Goal: Information Seeking & Learning: Find specific fact

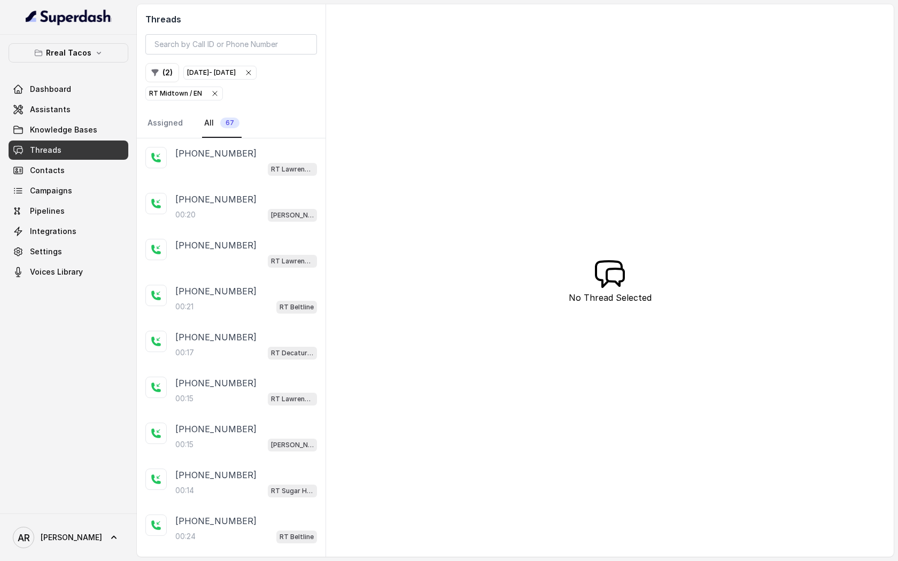
click at [216, 92] on icon "button" at bounding box center [215, 93] width 9 height 9
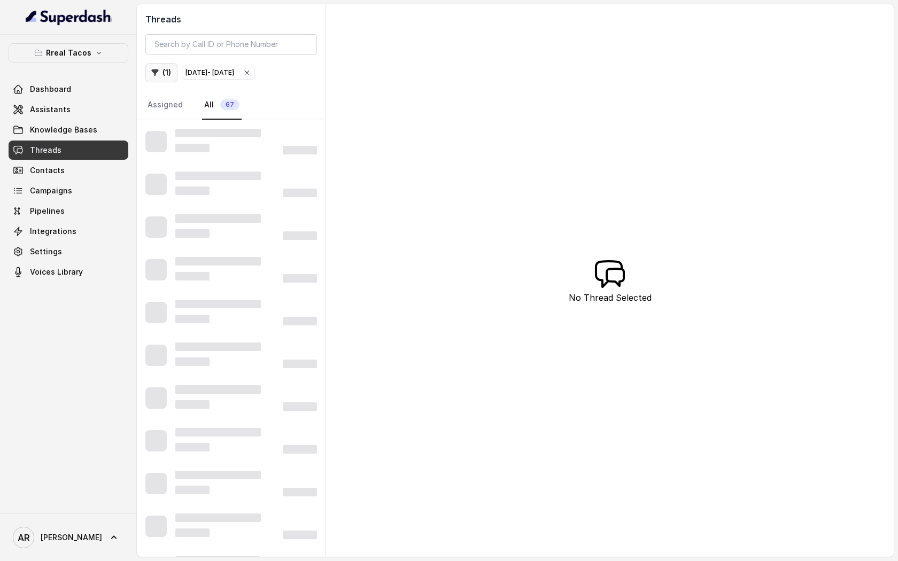
click at [170, 78] on button "( 1 )" at bounding box center [161, 72] width 32 height 19
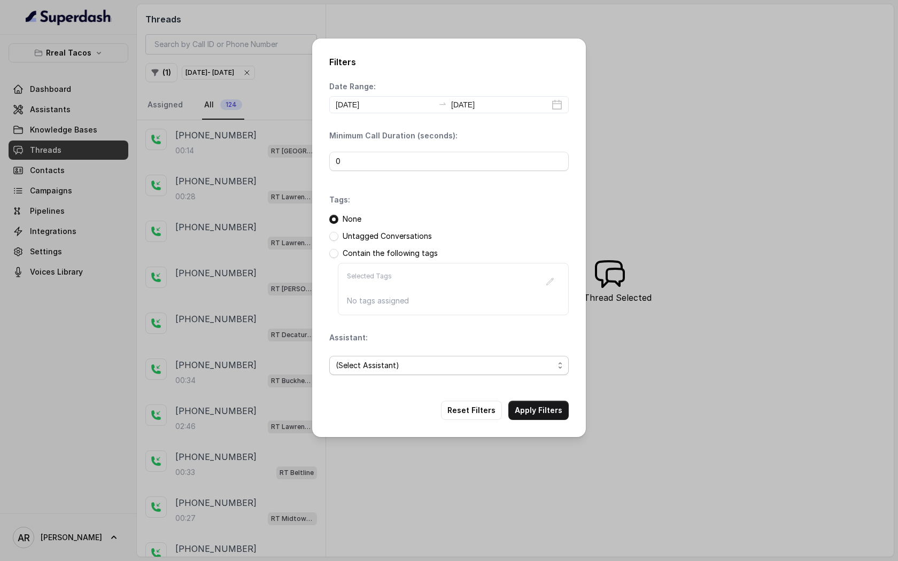
click at [421, 360] on span "(Select Assistant)" at bounding box center [445, 365] width 218 height 13
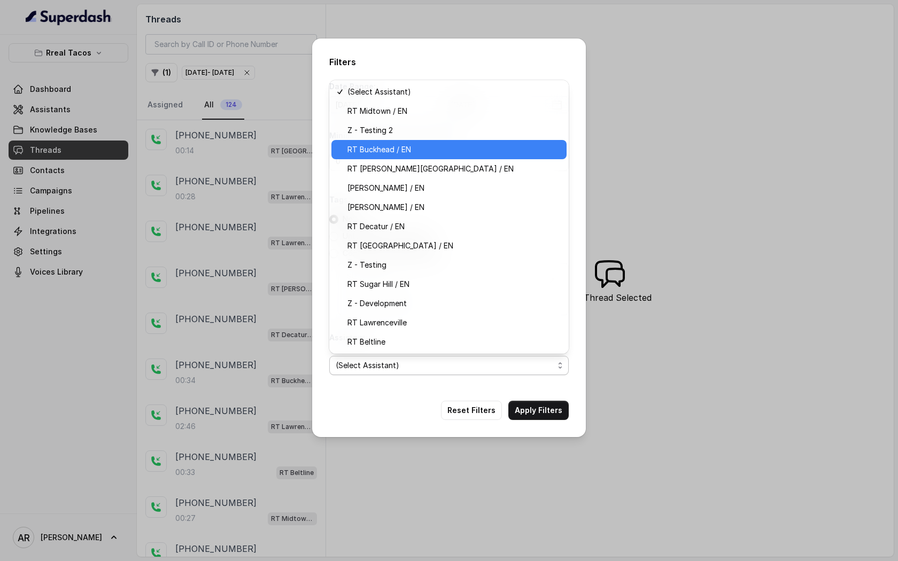
click at [421, 158] on div "RT Buckhead / EN" at bounding box center [448, 149] width 235 height 19
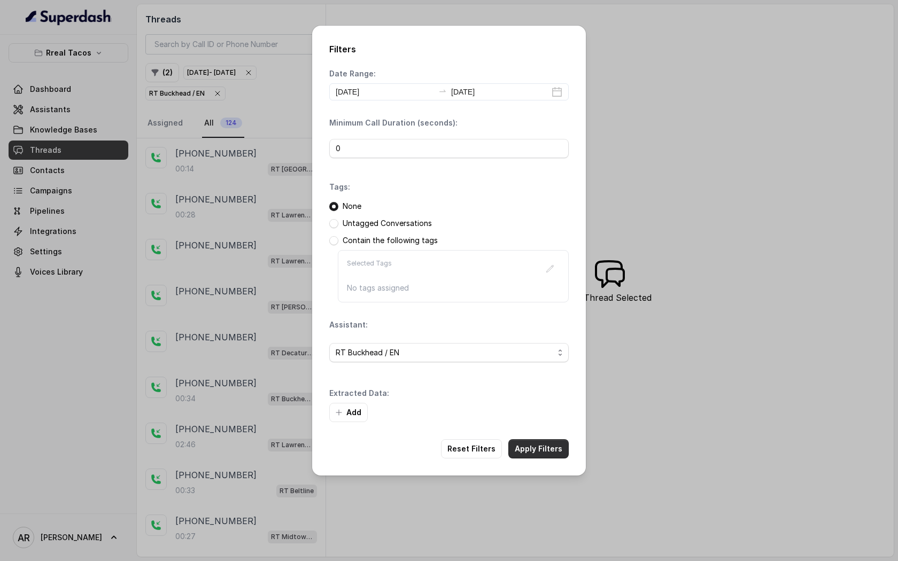
click at [556, 445] on button "Apply Filters" at bounding box center [538, 448] width 60 height 19
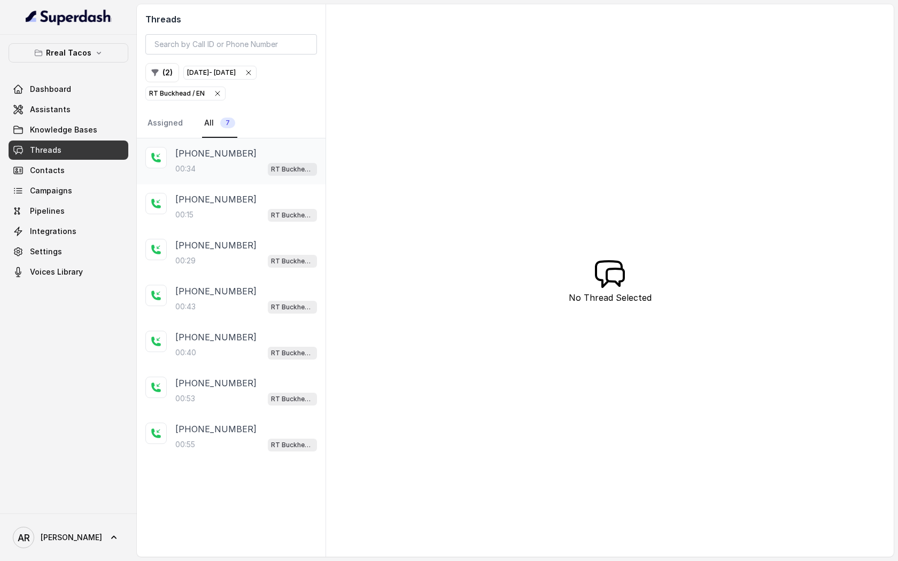
click at [221, 167] on div "00:34 RT Buckhead / EN" at bounding box center [246, 169] width 142 height 14
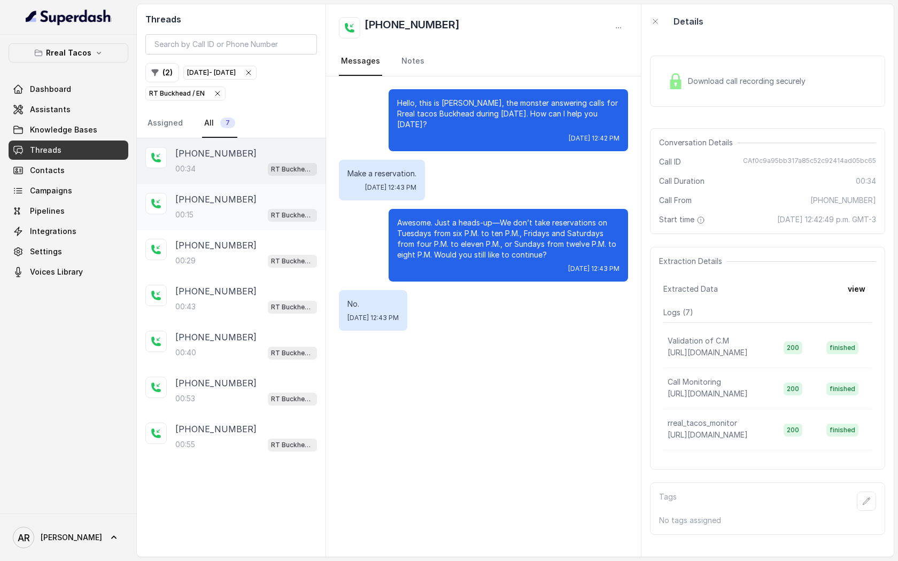
click at [241, 213] on div "00:15 RT Buckhead / EN" at bounding box center [246, 215] width 142 height 14
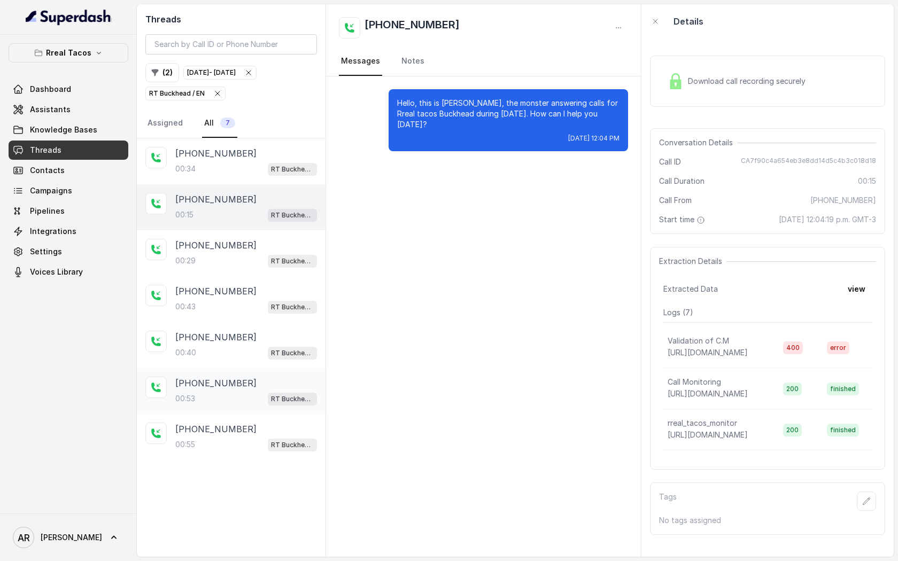
click at [243, 387] on div "[PHONE_NUMBER]" at bounding box center [246, 383] width 142 height 13
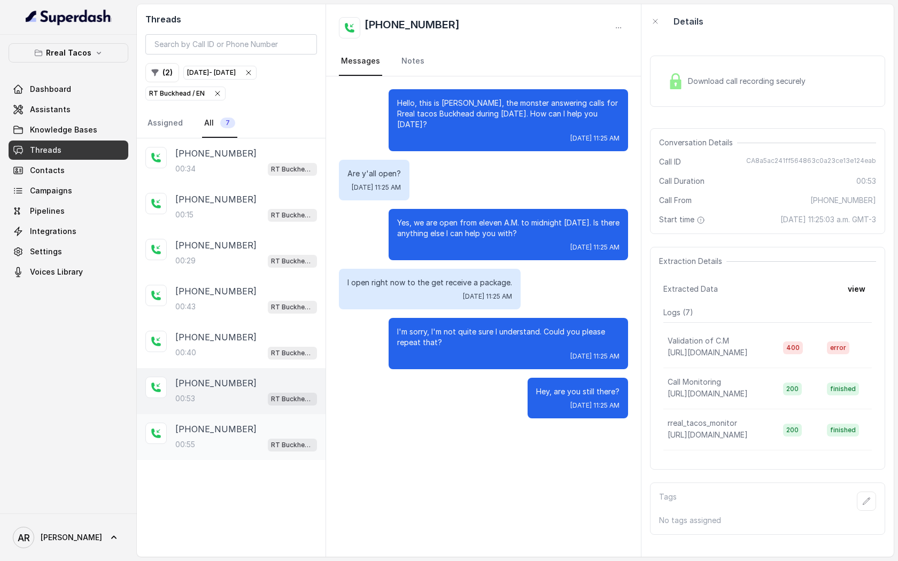
click at [254, 447] on div "00:55 RT Buckhead / EN" at bounding box center [246, 445] width 142 height 14
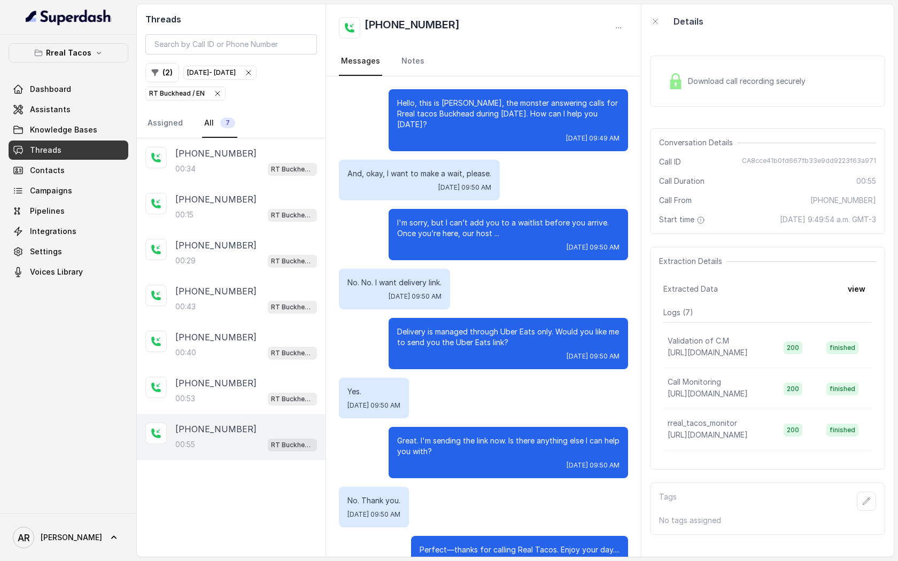
scroll to position [22, 0]
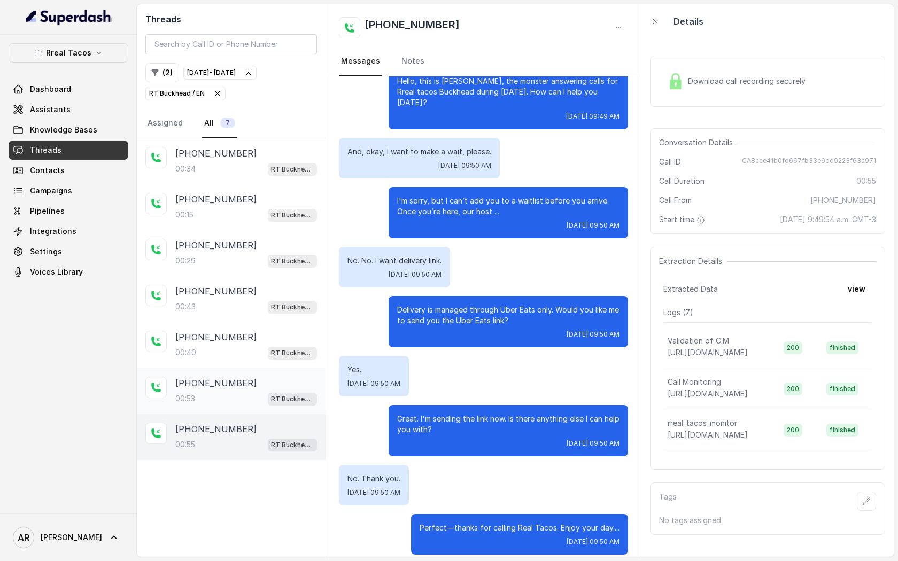
click at [259, 369] on div "[PHONE_NUMBER]:53 RT Buckhead / EN" at bounding box center [231, 391] width 189 height 46
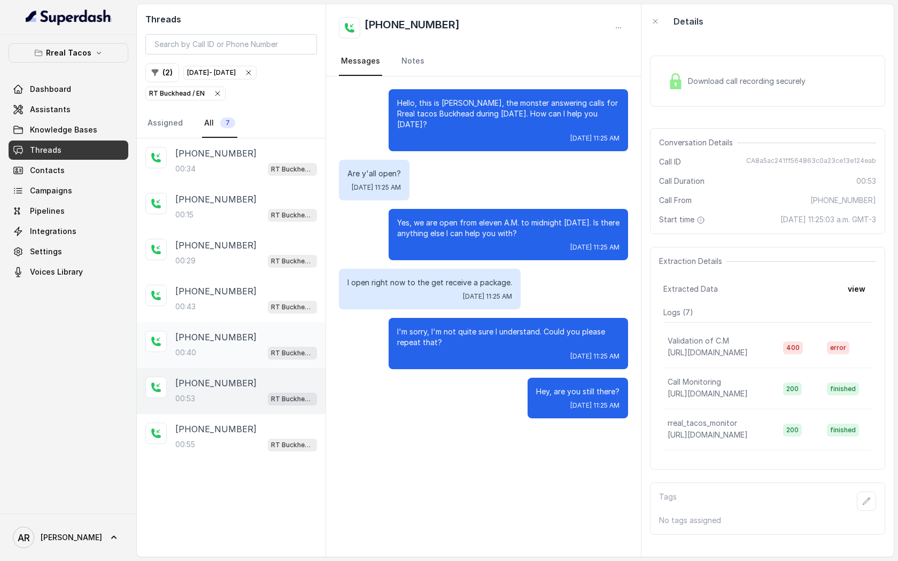
click at [264, 358] on div "00:40 RT Buckhead / EN" at bounding box center [246, 353] width 142 height 14
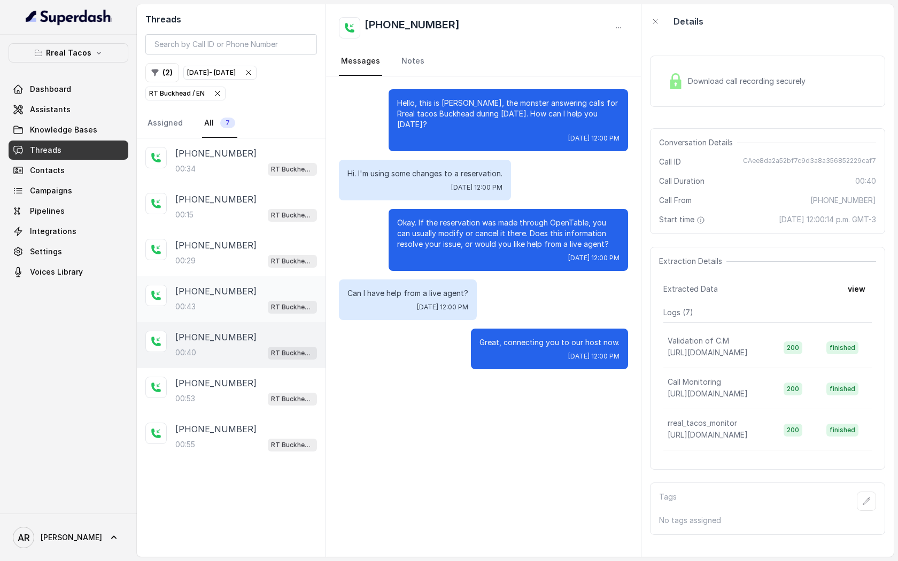
click at [272, 314] on div "[PHONE_NUMBER]:43 RT Buckhead / EN" at bounding box center [231, 299] width 189 height 46
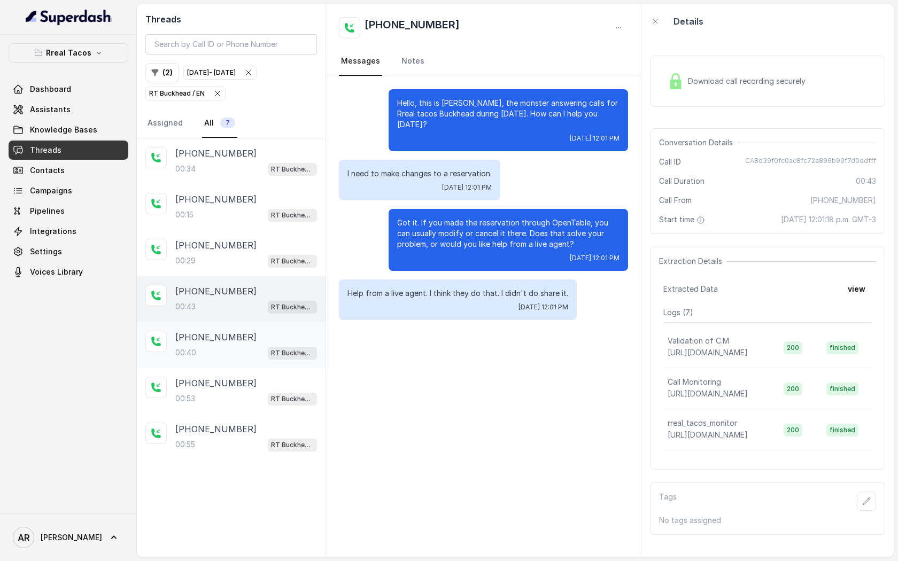
click at [278, 336] on div "[PHONE_NUMBER]" at bounding box center [246, 337] width 142 height 13
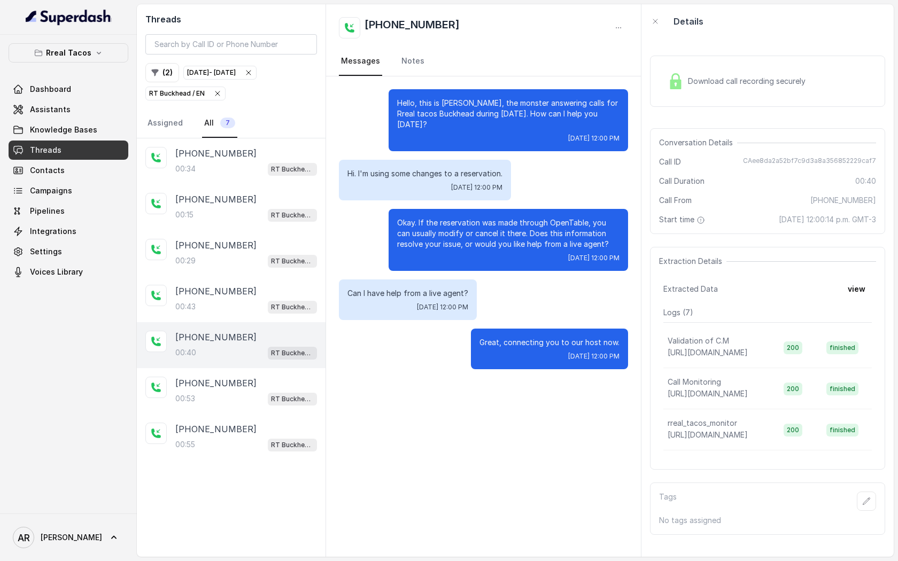
click at [659, 85] on div "Download call recording securely" at bounding box center [767, 81] width 235 height 51
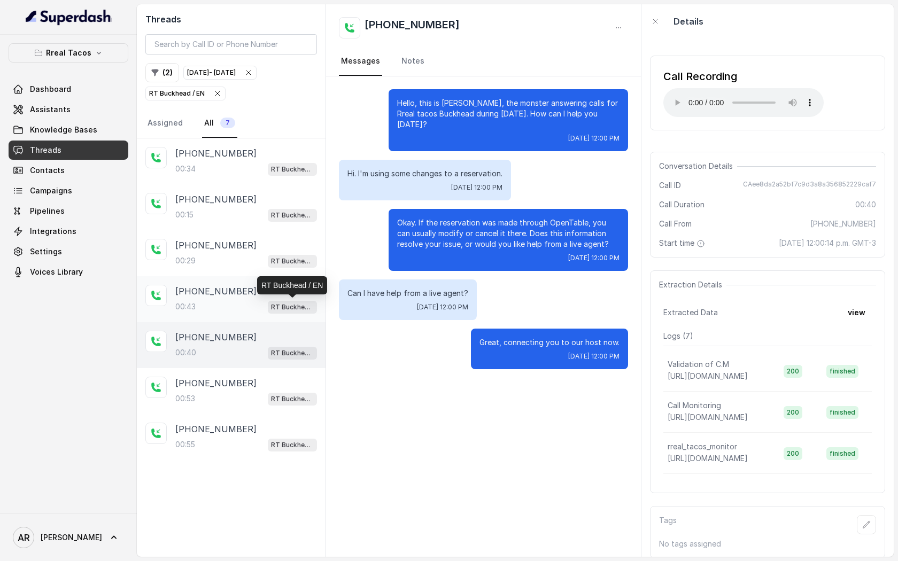
click at [273, 310] on p "RT Buckhead / EN" at bounding box center [292, 307] width 43 height 11
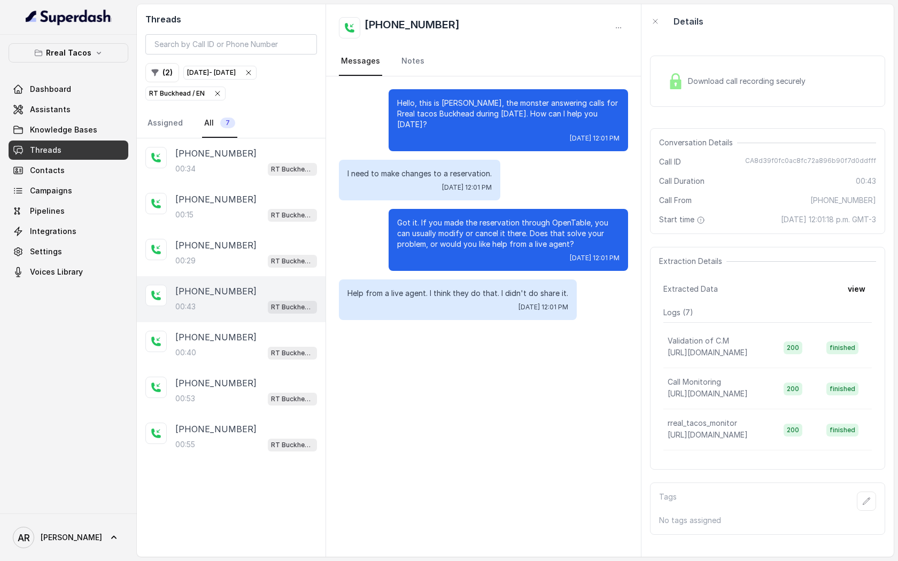
click at [646, 110] on div "Download call recording securely Conversation Details Call ID CA8d39f0fc0ac8fc7…" at bounding box center [767, 297] width 252 height 518
click at [678, 90] on div "Download call recording securely" at bounding box center [736, 81] width 146 height 25
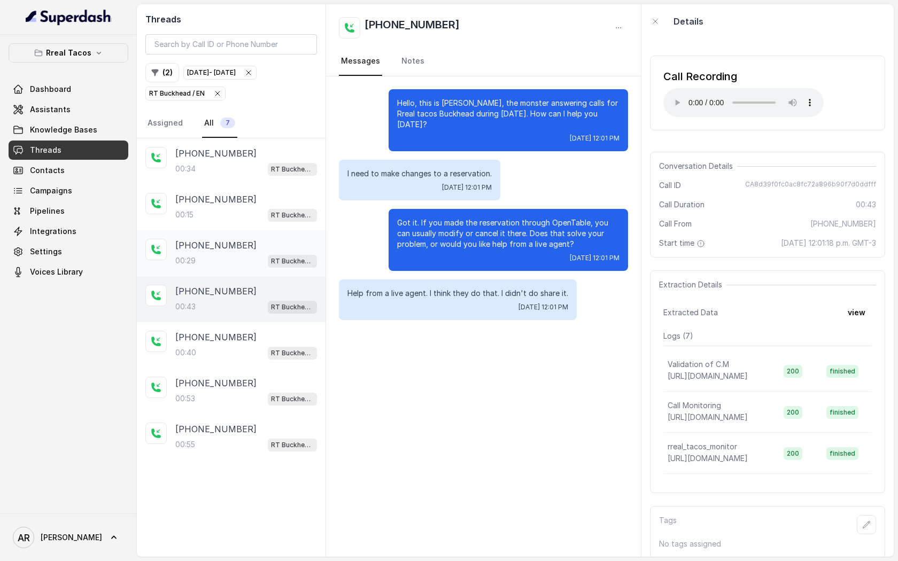
click at [267, 254] on div "00:29 RT Buckhead / EN" at bounding box center [246, 261] width 142 height 14
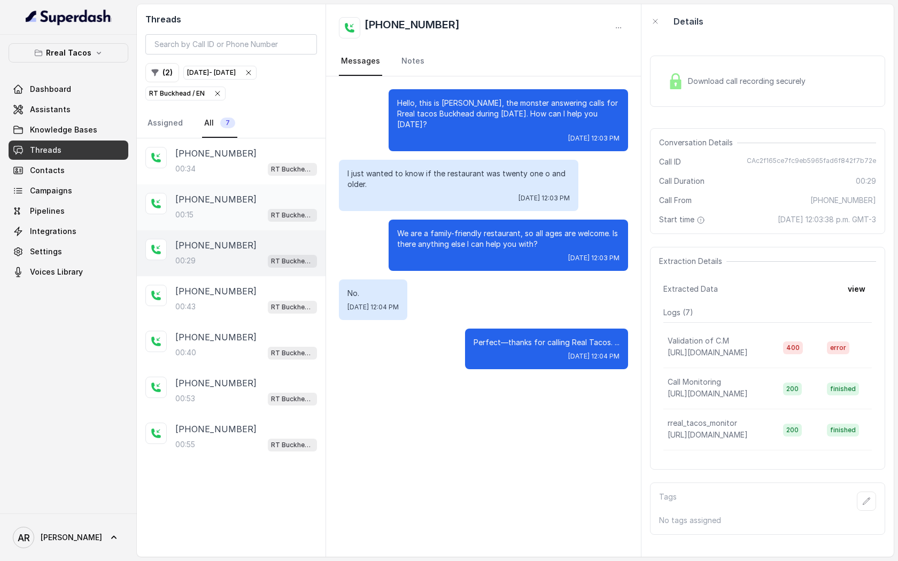
click at [270, 202] on div "[PHONE_NUMBER]" at bounding box center [246, 199] width 142 height 13
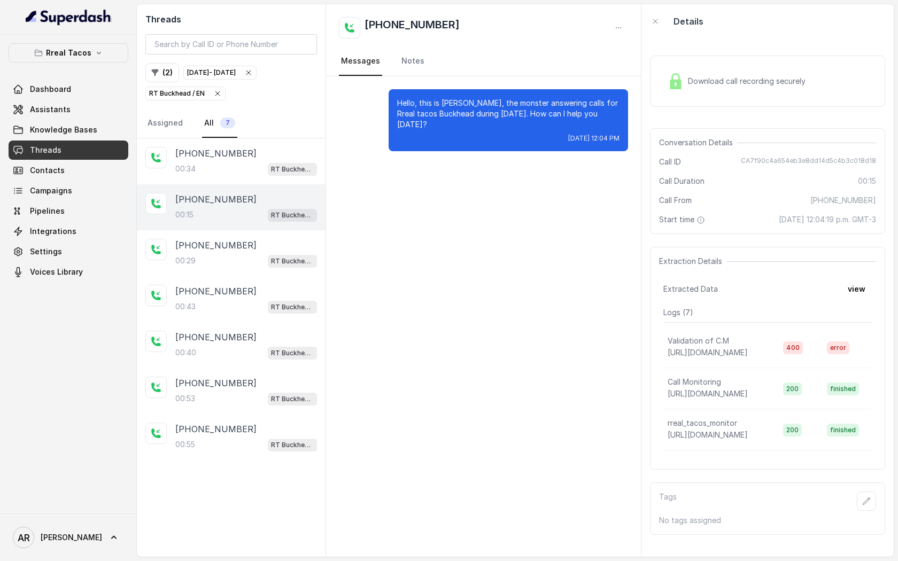
click at [274, 197] on div "[PHONE_NUMBER]" at bounding box center [246, 199] width 142 height 13
click at [287, 156] on div "[PHONE_NUMBER]" at bounding box center [246, 153] width 142 height 13
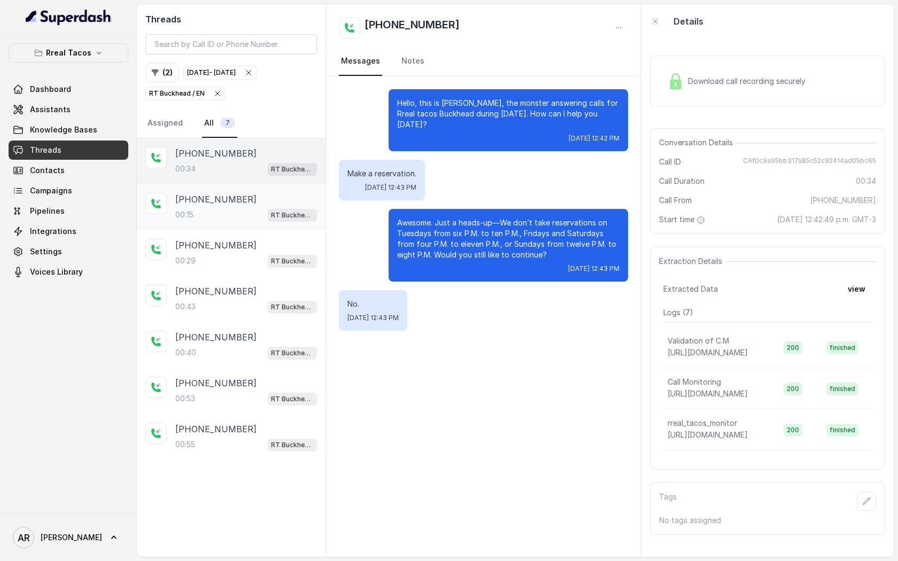
click at [287, 223] on div "[PHONE_NUMBER]:15 RT Buckhead / EN" at bounding box center [231, 207] width 189 height 46
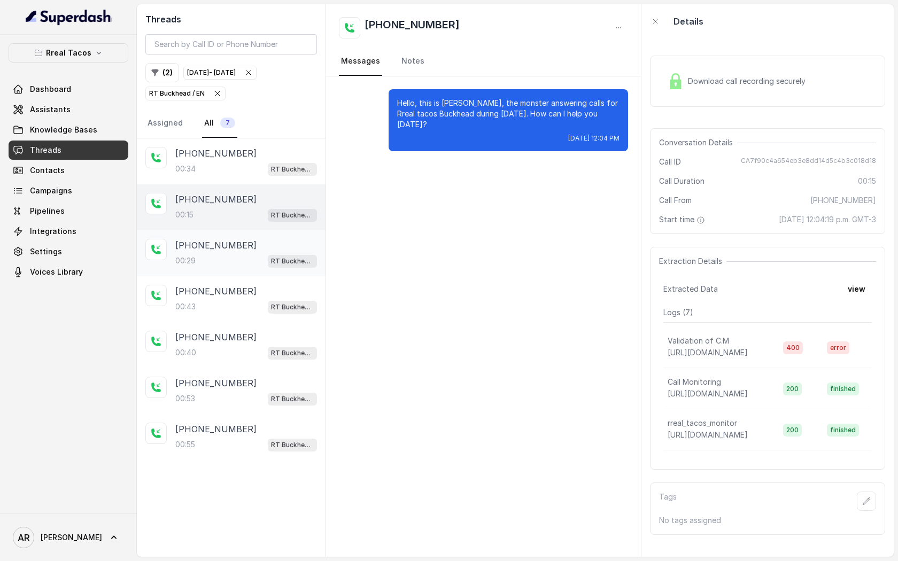
click at [281, 250] on div "[PHONE_NUMBER]" at bounding box center [246, 245] width 142 height 13
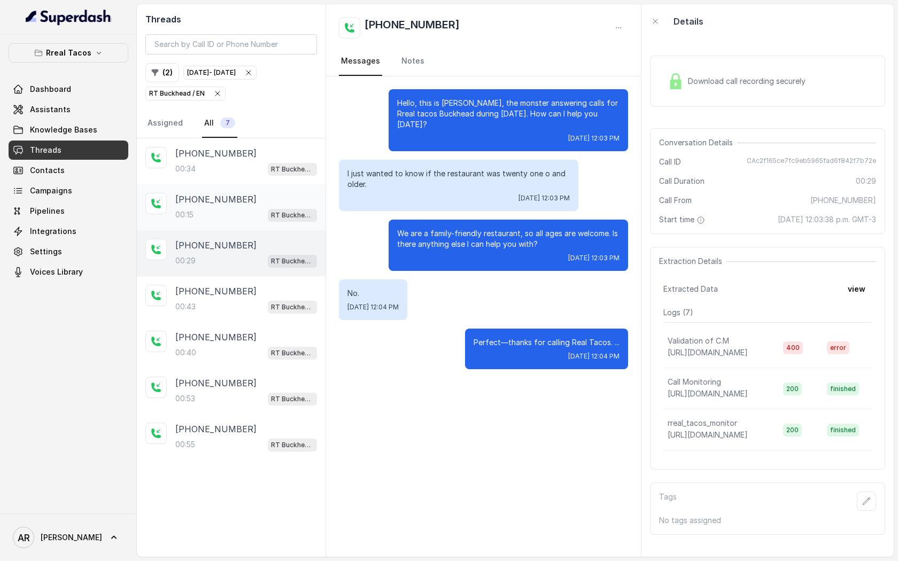
click at [270, 198] on div "[PHONE_NUMBER]" at bounding box center [246, 199] width 142 height 13
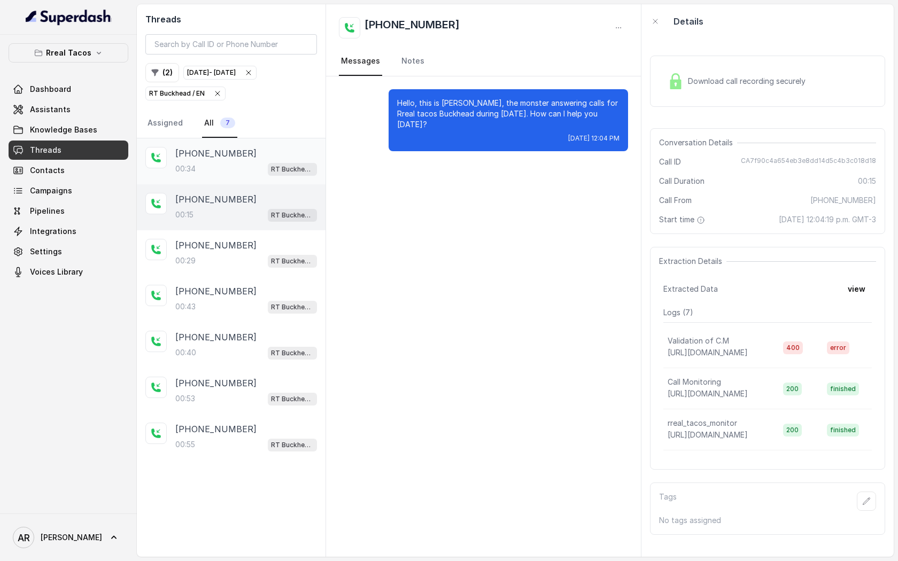
click at [270, 163] on span "RT Buckhead / EN" at bounding box center [292, 169] width 49 height 13
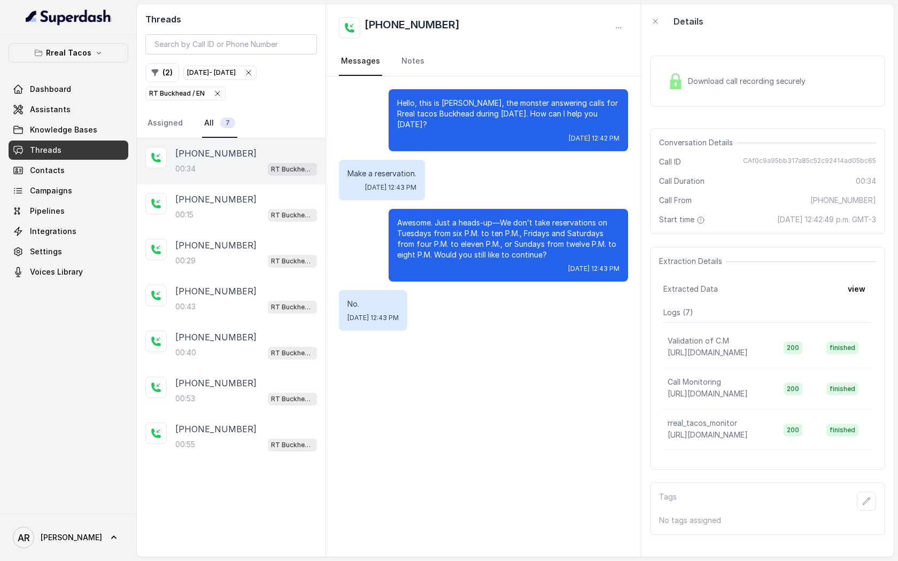
click at [217, 84] on div "( 2 ) [DATE] - [DATE] RT Buckhead / EN" at bounding box center [231, 81] width 172 height 37
click at [217, 90] on icon "button" at bounding box center [217, 93] width 9 height 9
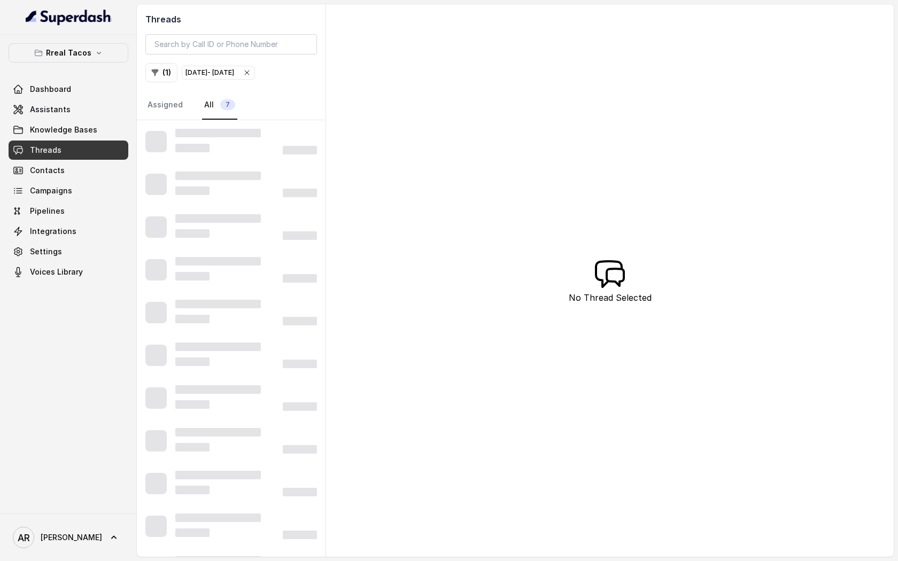
click at [165, 83] on div "Threads ( 1 ) [DATE] - [DATE] Assigned All 7" at bounding box center [231, 62] width 189 height 116
click at [165, 69] on button "( 1 )" at bounding box center [161, 72] width 32 height 19
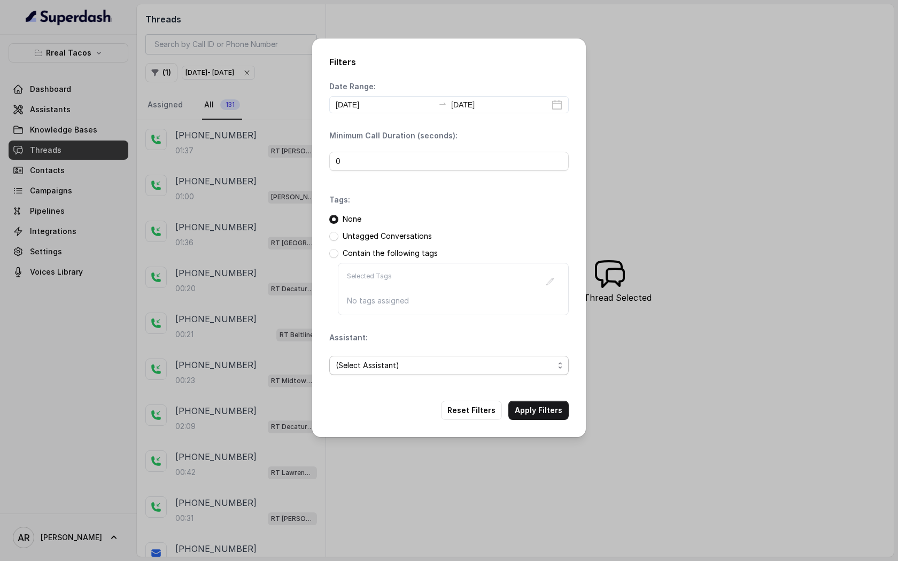
click at [432, 362] on span "(Select Assistant)" at bounding box center [445, 365] width 218 height 13
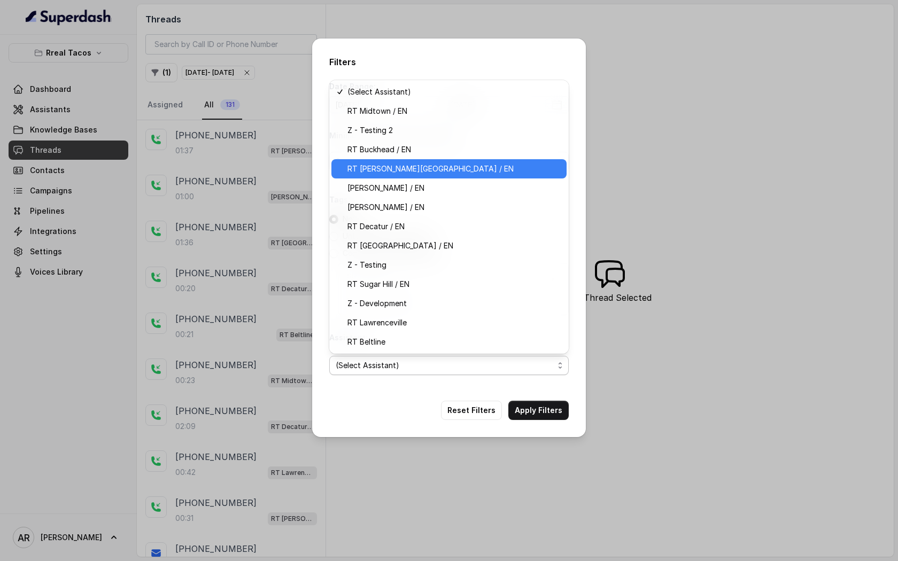
click at [433, 172] on span "RT [PERSON_NAME][GEOGRAPHIC_DATA] / EN" at bounding box center [453, 168] width 213 height 13
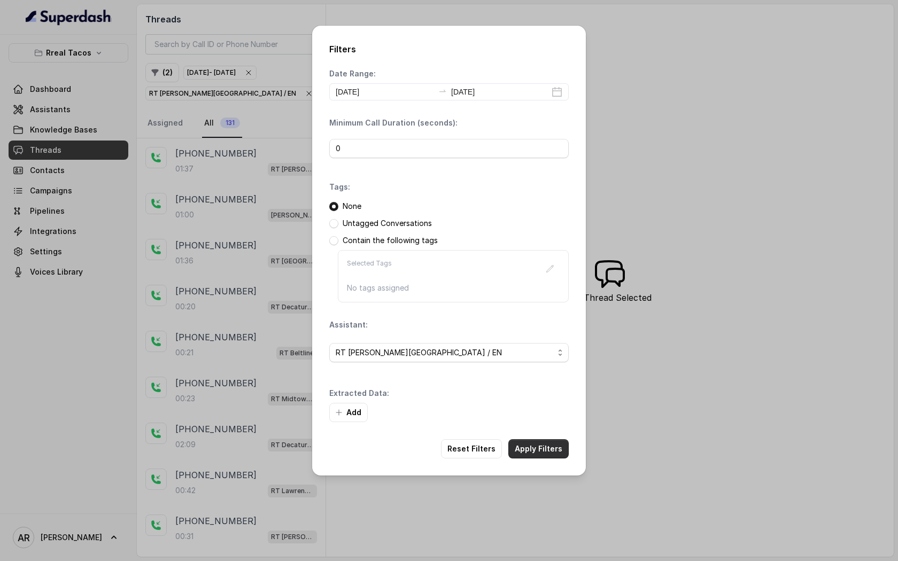
click at [540, 442] on button "Apply Filters" at bounding box center [538, 448] width 60 height 19
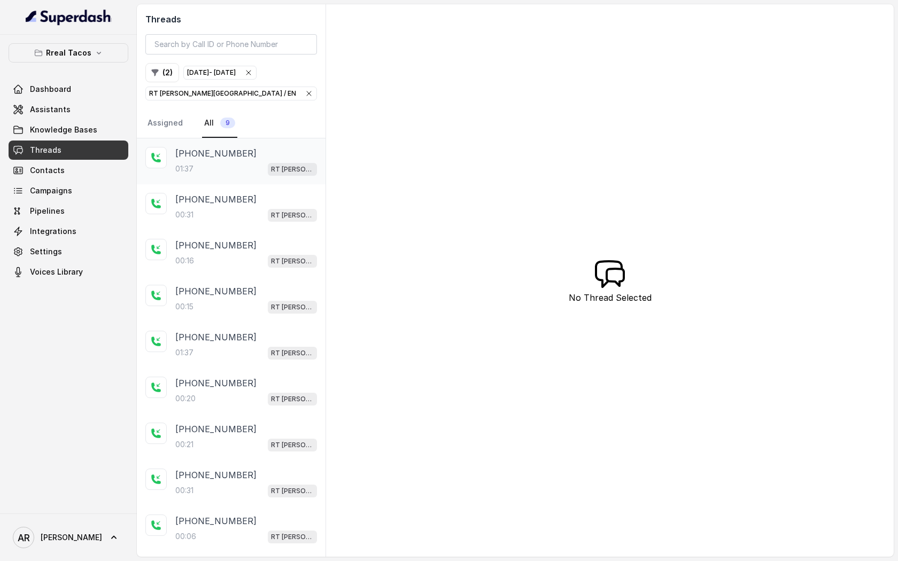
click at [185, 178] on div "[PHONE_NUMBER]:37 RT [PERSON_NAME][GEOGRAPHIC_DATA] / EN" at bounding box center [231, 161] width 189 height 46
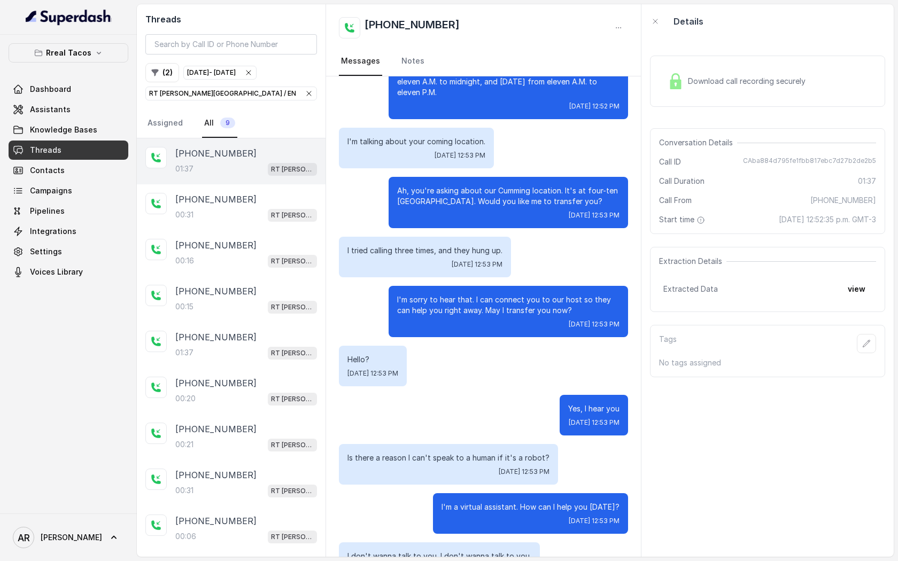
scroll to position [437, 0]
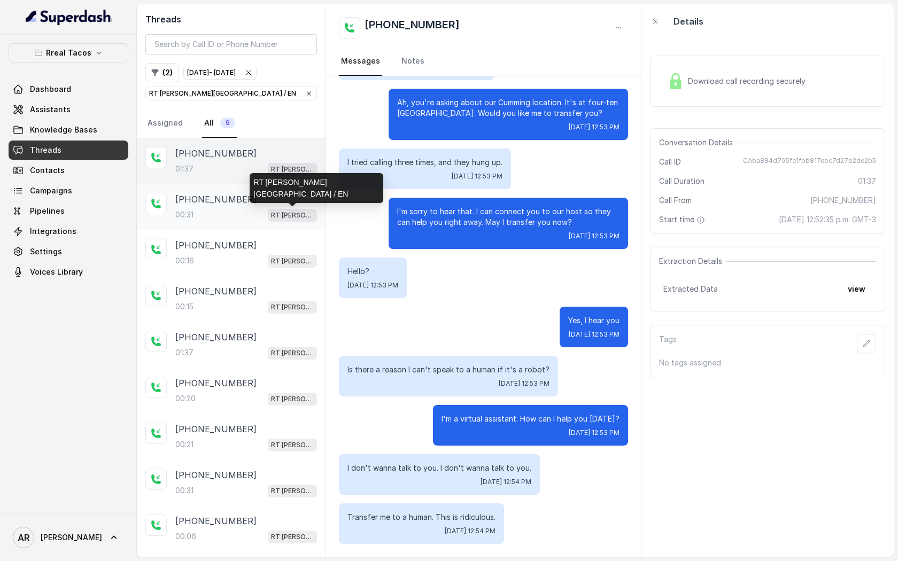
click at [274, 213] on p "RT [PERSON_NAME][GEOGRAPHIC_DATA] / EN" at bounding box center [292, 215] width 43 height 11
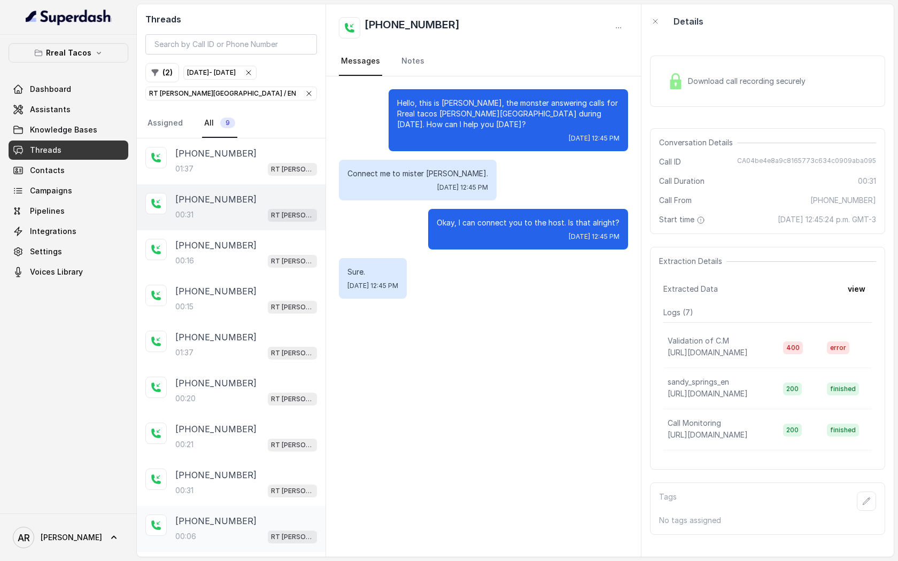
click at [251, 533] on div "00:06 RT [PERSON_NAME][GEOGRAPHIC_DATA] / EN" at bounding box center [246, 536] width 142 height 14
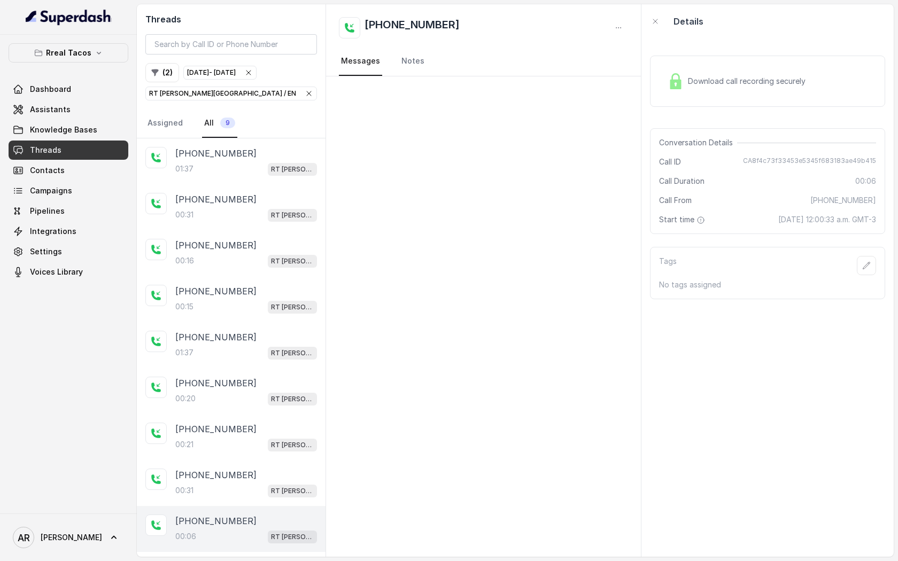
click at [259, 506] on div "[PHONE_NUMBER]:06 RT [PERSON_NAME][GEOGRAPHIC_DATA] / EN" at bounding box center [231, 529] width 189 height 46
click at [254, 472] on div "[PHONE_NUMBER]" at bounding box center [246, 475] width 142 height 13
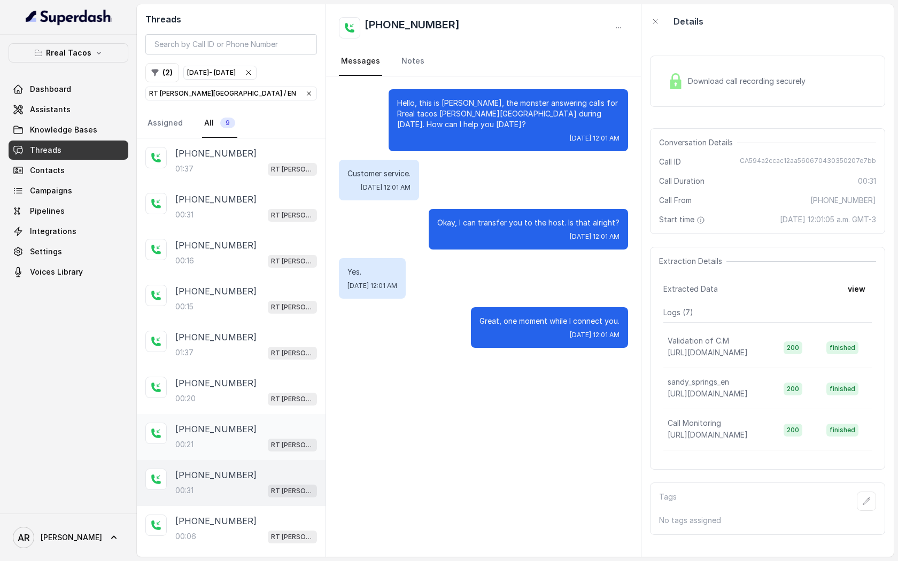
click at [256, 435] on div "[PHONE_NUMBER]:21 RT [PERSON_NAME][GEOGRAPHIC_DATA] / EN" at bounding box center [246, 437] width 142 height 29
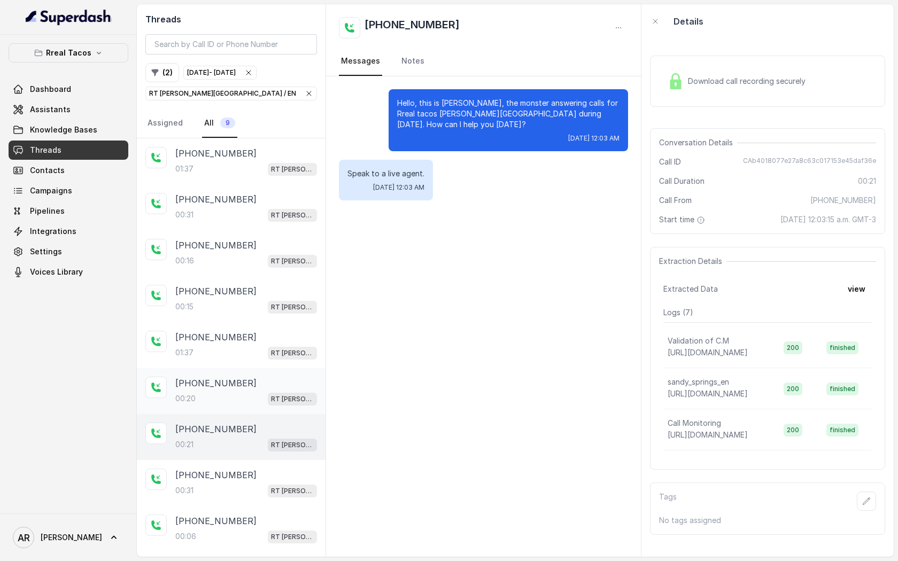
click at [260, 393] on div "00:20 RT [PERSON_NAME][GEOGRAPHIC_DATA] / EN" at bounding box center [246, 399] width 142 height 14
click at [267, 341] on div "[PHONE_NUMBER]" at bounding box center [246, 337] width 142 height 13
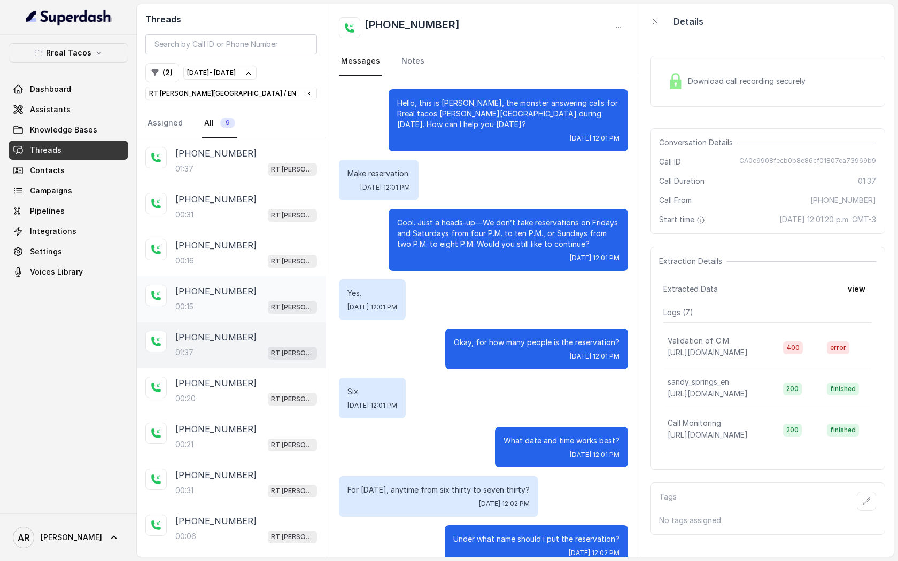
scroll to position [419, 0]
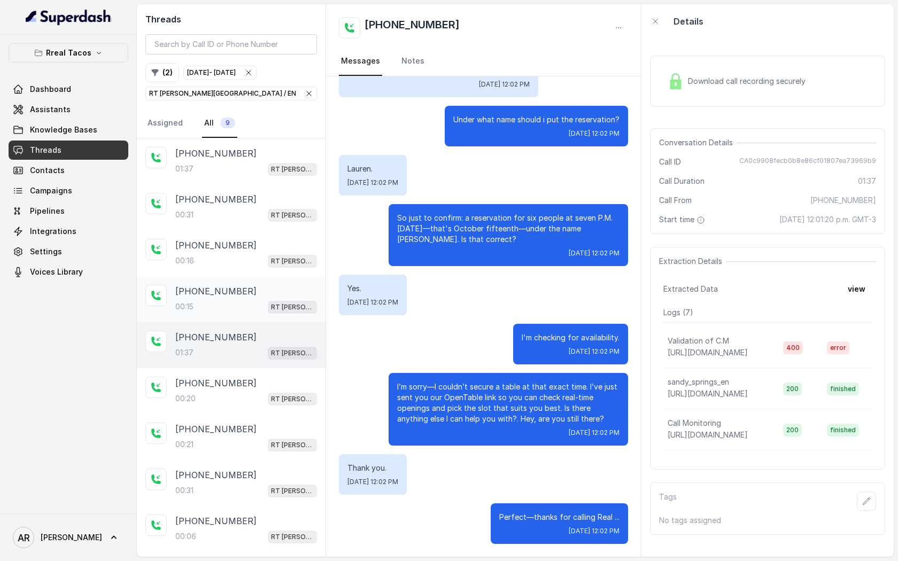
click at [274, 276] on div "[PHONE_NUMBER]:15 RT [PERSON_NAME][GEOGRAPHIC_DATA] / EN" at bounding box center [231, 299] width 189 height 46
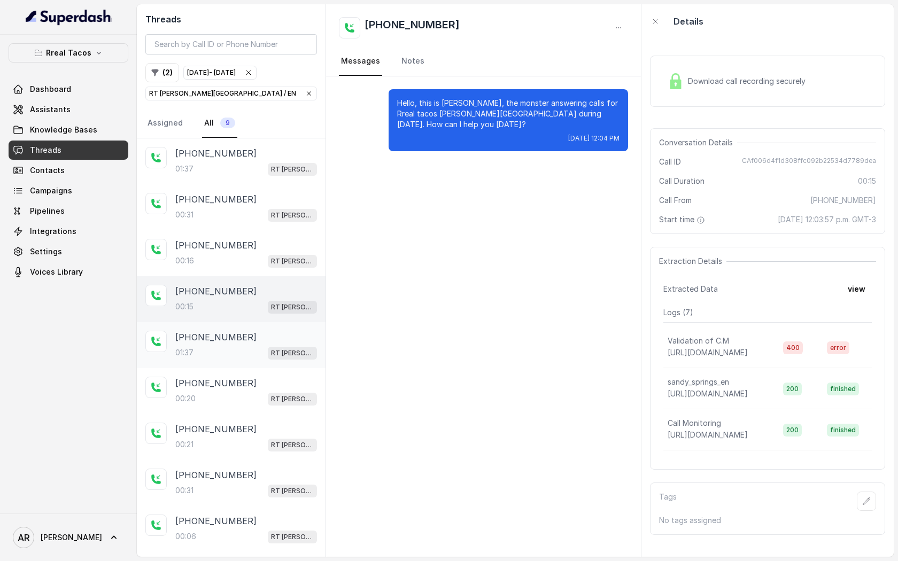
click at [263, 325] on div "[PHONE_NUMBER]:37 [GEOGRAPHIC_DATA][PERSON_NAME] / EN" at bounding box center [231, 345] width 189 height 46
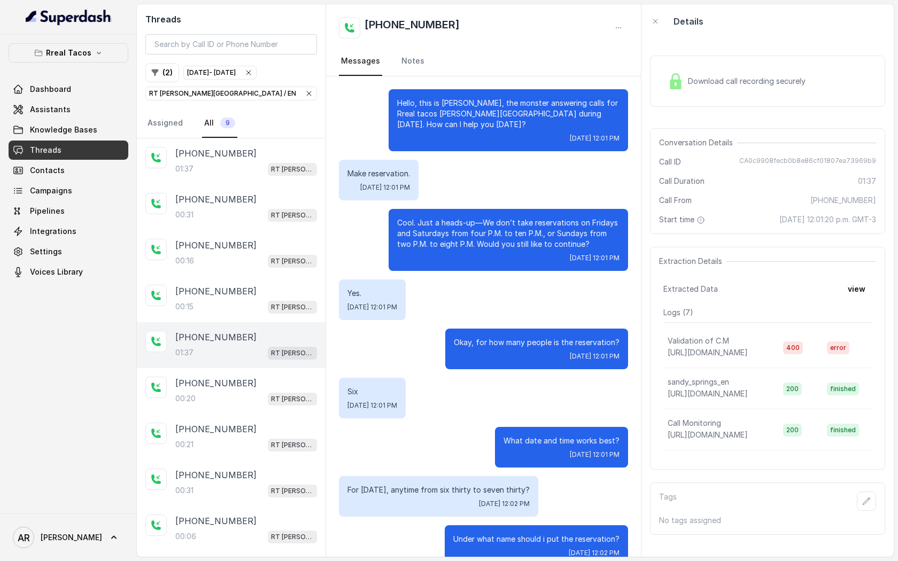
scroll to position [419, 0]
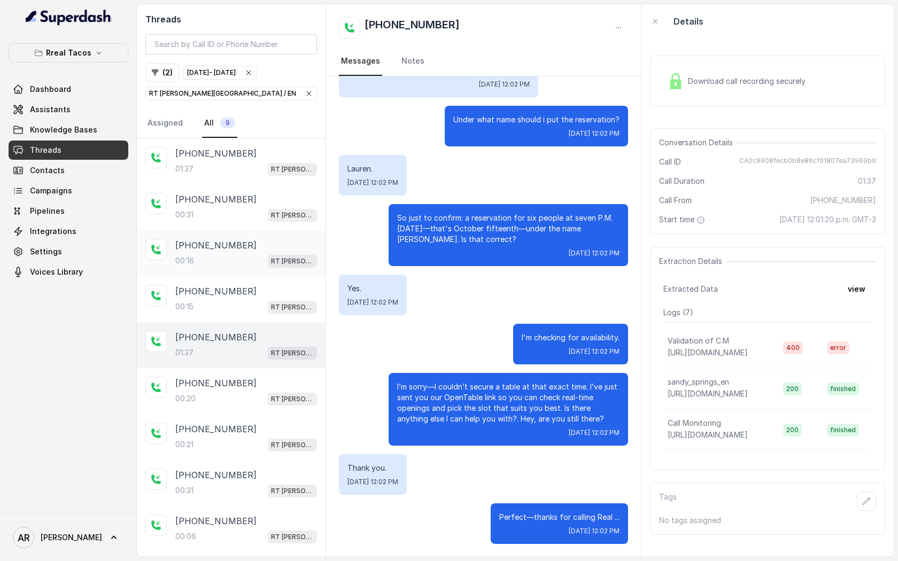
click at [258, 266] on div "00:[STREET_ADDRESS][PERSON_NAME]" at bounding box center [246, 261] width 142 height 14
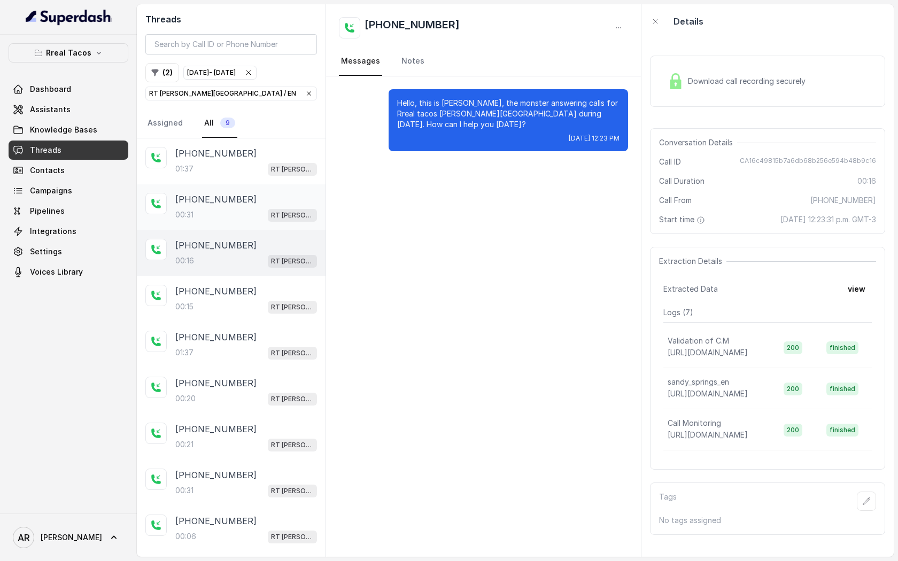
click at [258, 205] on div "[PHONE_NUMBER]" at bounding box center [246, 199] width 142 height 13
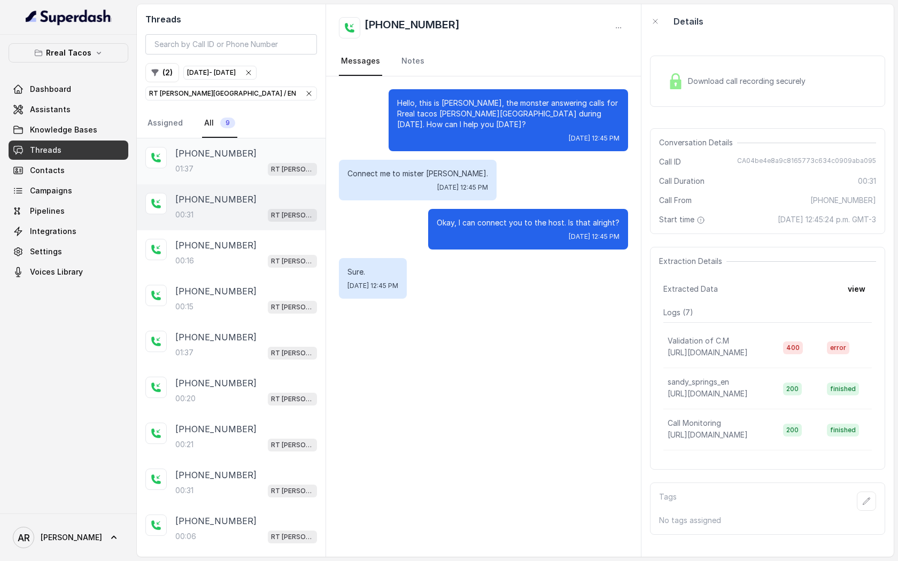
click at [259, 176] on div "[PHONE_NUMBER]:37 RT [PERSON_NAME][GEOGRAPHIC_DATA] / EN" at bounding box center [231, 161] width 189 height 46
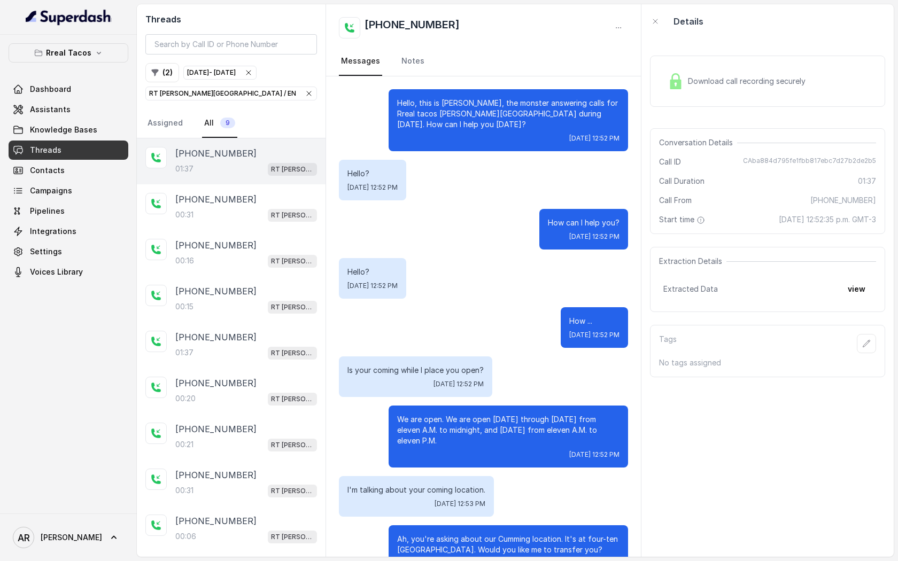
click at [671, 64] on div "Download call recording securely" at bounding box center [767, 81] width 235 height 51
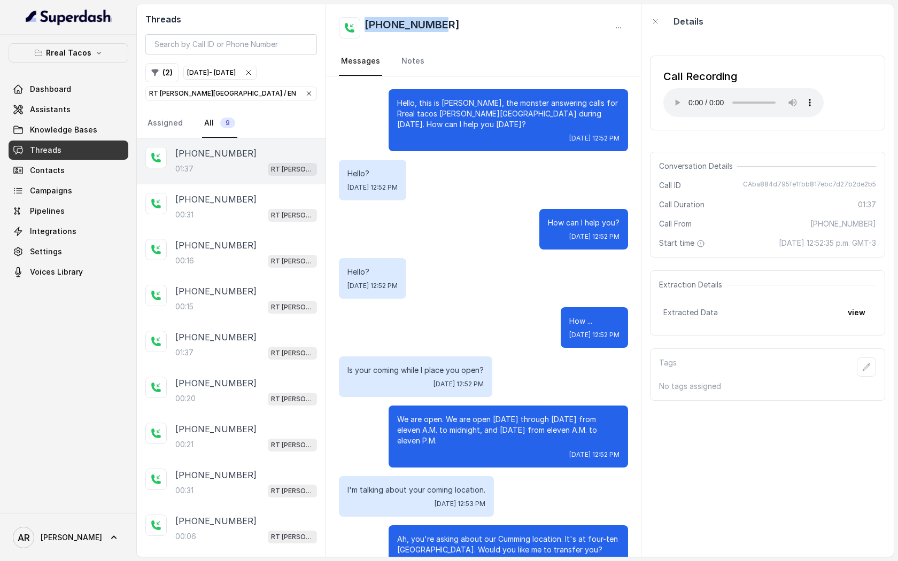
drag, startPoint x: 456, startPoint y: 27, endPoint x: 369, endPoint y: 15, distance: 87.9
click at [369, 15] on div "[PHONE_NUMBER] Messages Notes" at bounding box center [483, 40] width 315 height 72
copy h2 "[PHONE_NUMBER]"
click at [307, 93] on icon "button" at bounding box center [309, 93] width 4 height 4
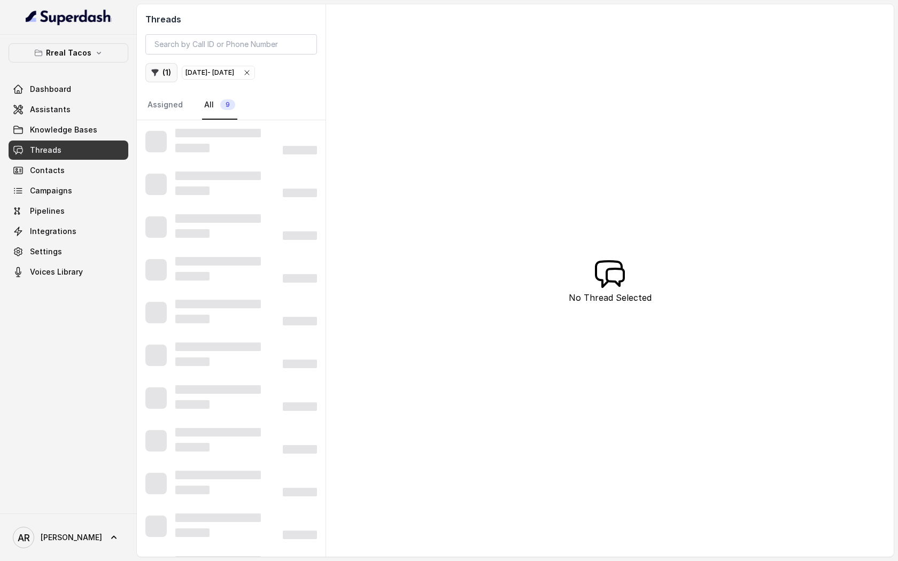
click at [164, 80] on button "( 1 )" at bounding box center [161, 72] width 32 height 19
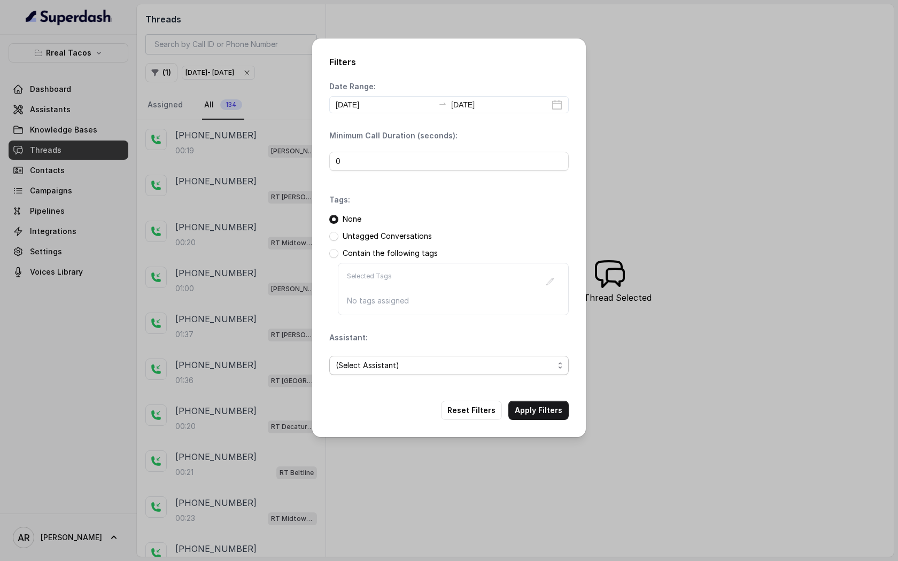
click at [397, 364] on span "(Select Assistant)" at bounding box center [445, 365] width 218 height 13
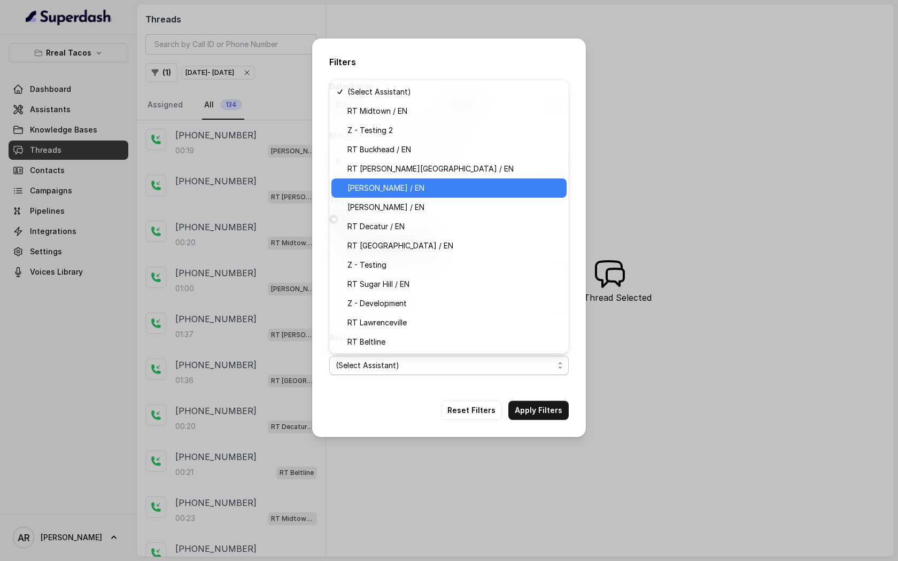
click at [416, 187] on span "[PERSON_NAME] / EN" at bounding box center [453, 188] width 213 height 13
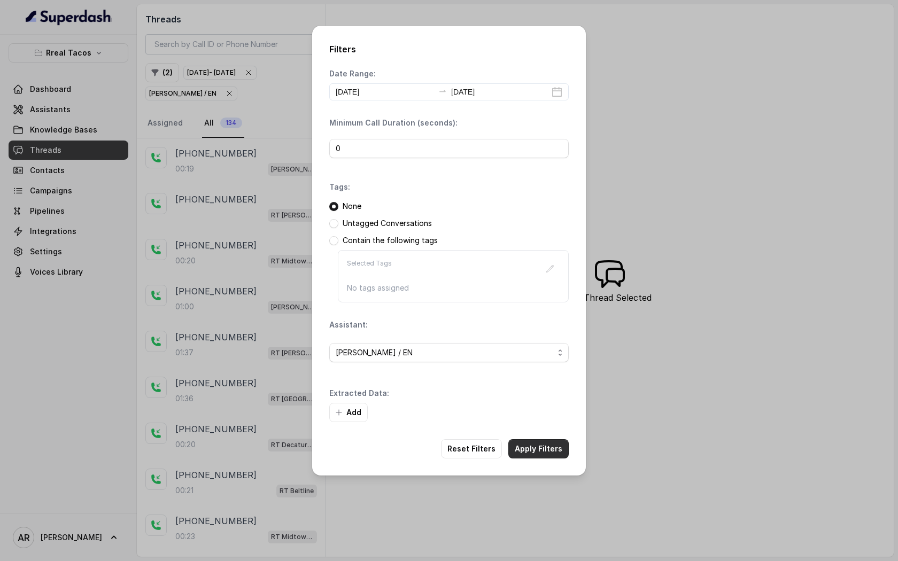
click at [541, 446] on button "Apply Filters" at bounding box center [538, 448] width 60 height 19
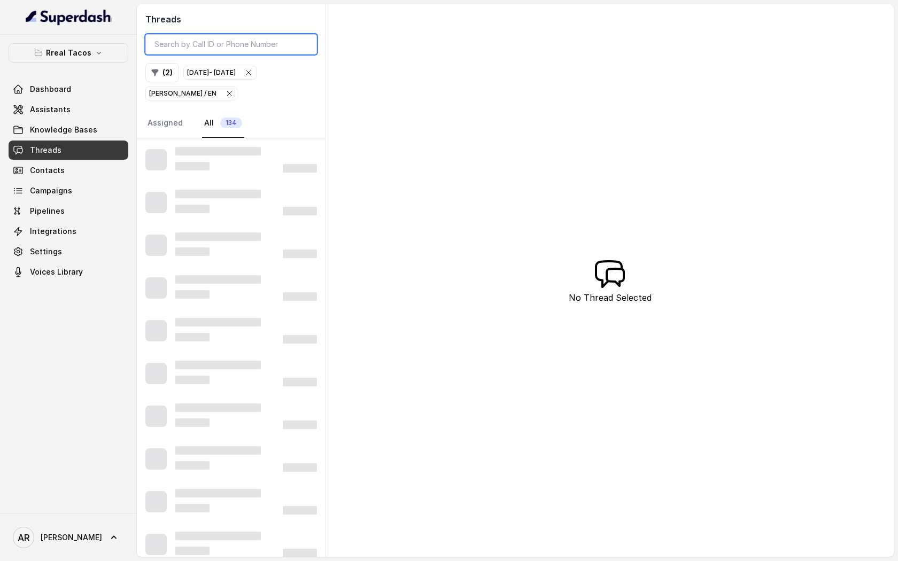
click at [213, 45] on input "search" at bounding box center [231, 44] width 172 height 20
paste input "[PHONE_NUMBER]"
type input "[PHONE_NUMBER]"
click at [310, 118] on nav "Assigned All 134" at bounding box center [231, 123] width 172 height 29
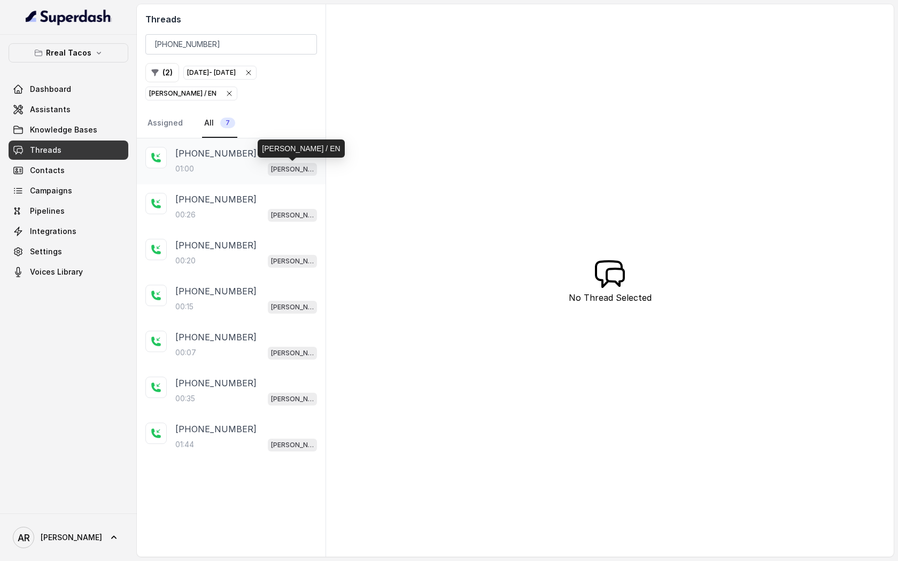
click at [289, 172] on p "[PERSON_NAME] / EN" at bounding box center [292, 169] width 43 height 11
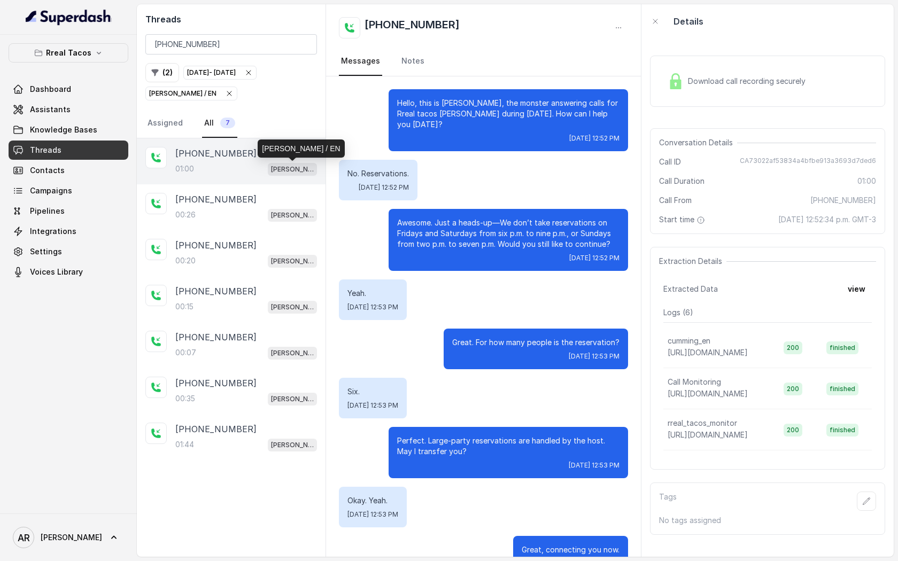
scroll to position [22, 0]
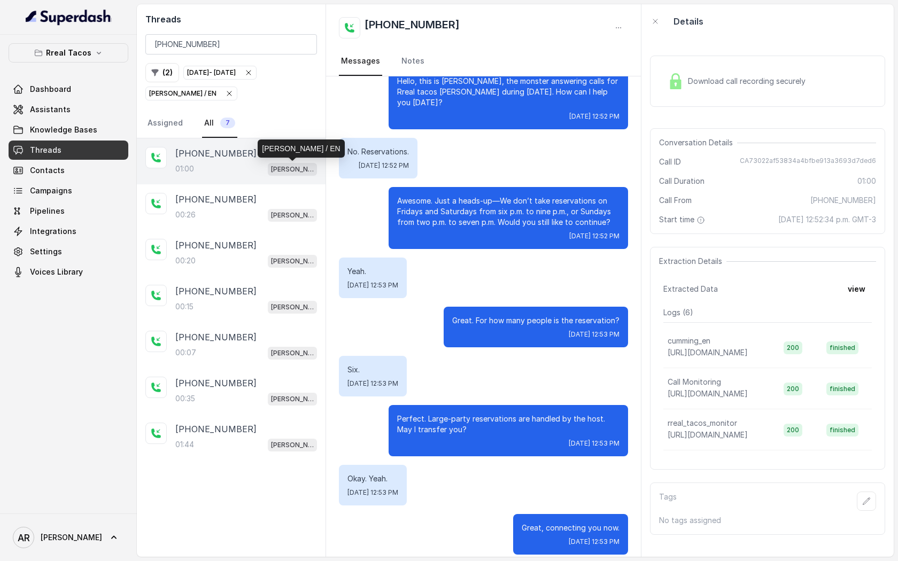
click at [342, 146] on div "No. Reservations. [DATE] 12:52 PM" at bounding box center [378, 158] width 79 height 41
click at [255, 357] on div "00:07 [PERSON_NAME] / EN" at bounding box center [246, 353] width 142 height 14
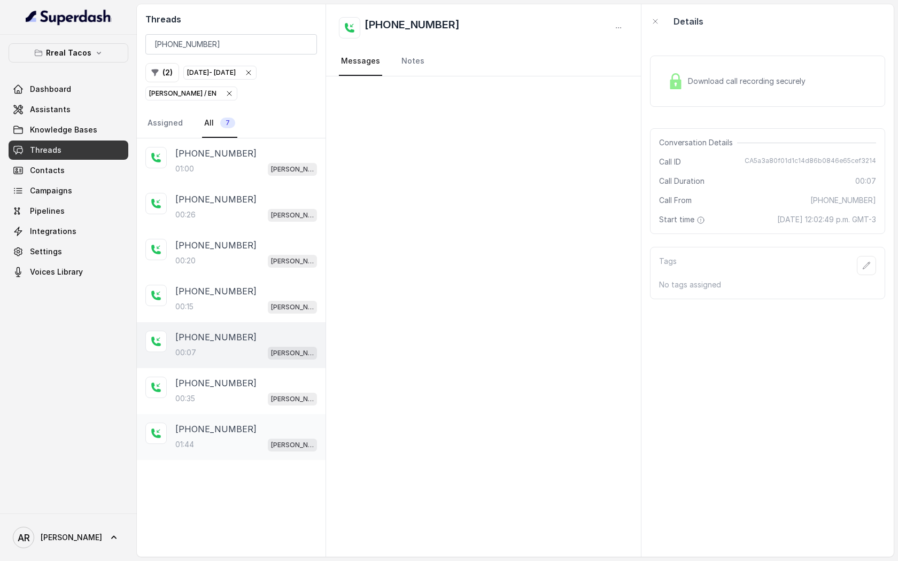
click at [274, 425] on div "[PHONE_NUMBER]" at bounding box center [246, 429] width 142 height 13
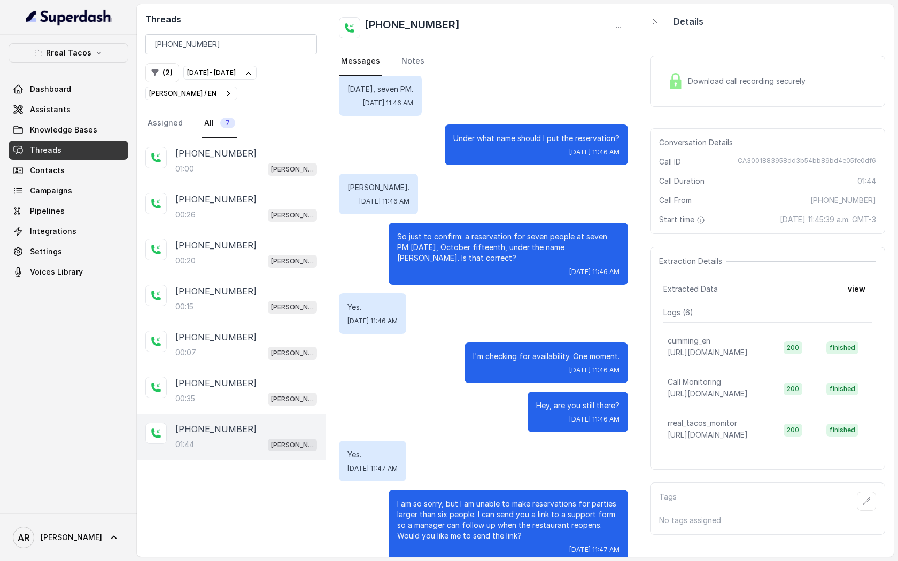
scroll to position [251, 0]
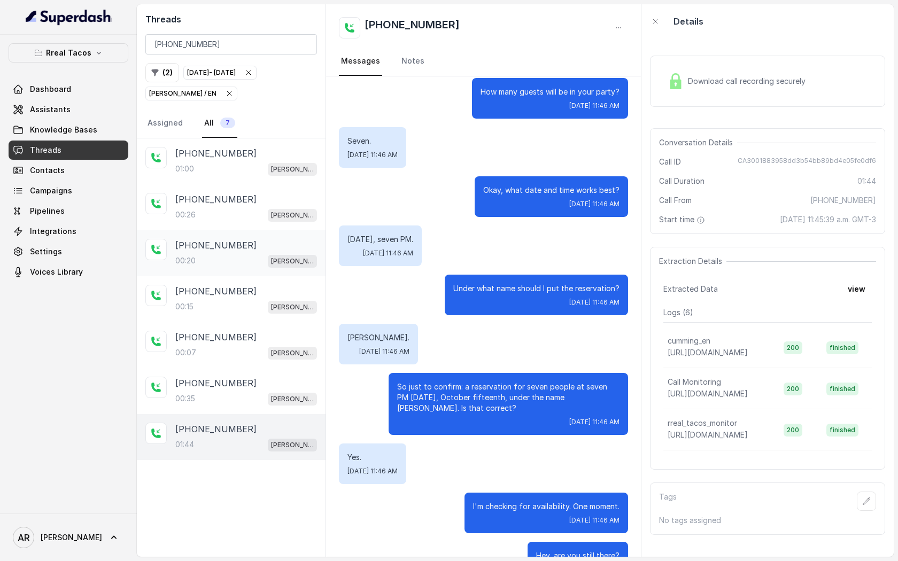
click at [204, 231] on div "[PHONE_NUMBER]:20 [PERSON_NAME] / EN" at bounding box center [231, 253] width 189 height 46
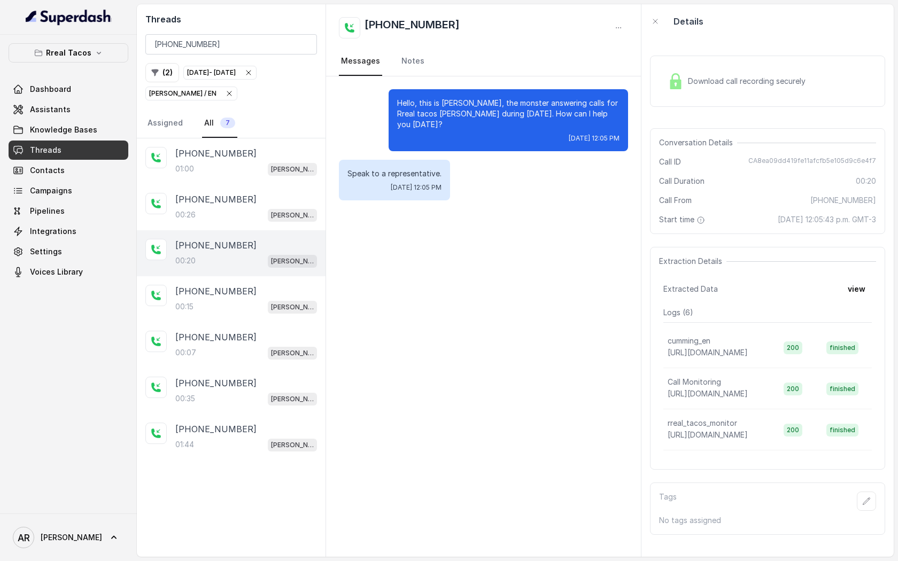
click at [655, 103] on div "Download call recording securely" at bounding box center [767, 81] width 235 height 51
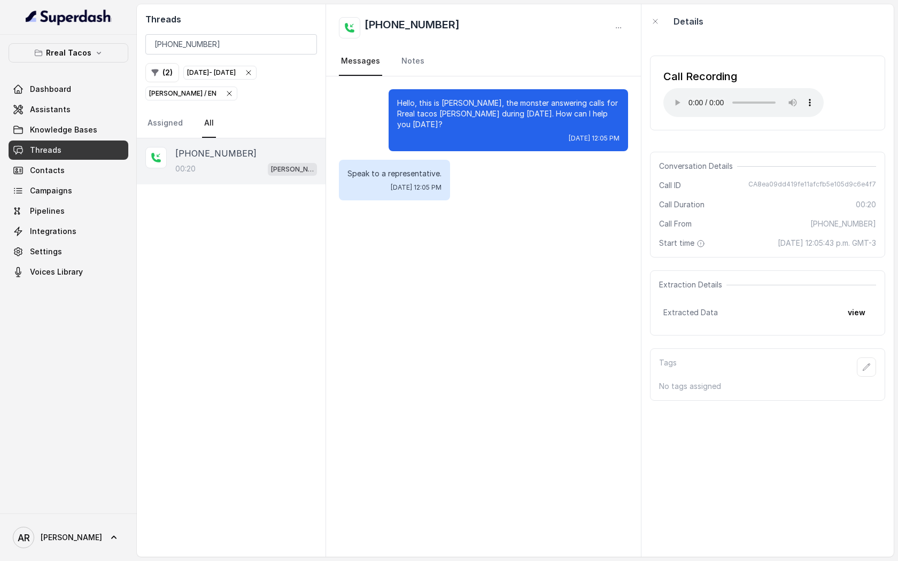
click at [225, 96] on icon "button" at bounding box center [229, 93] width 9 height 9
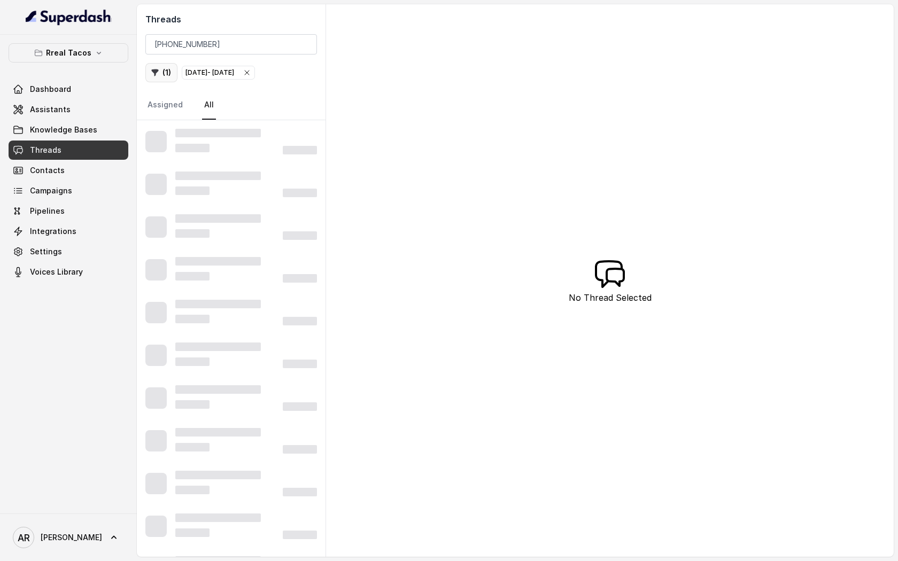
click at [172, 78] on button "( 1 )" at bounding box center [161, 72] width 32 height 19
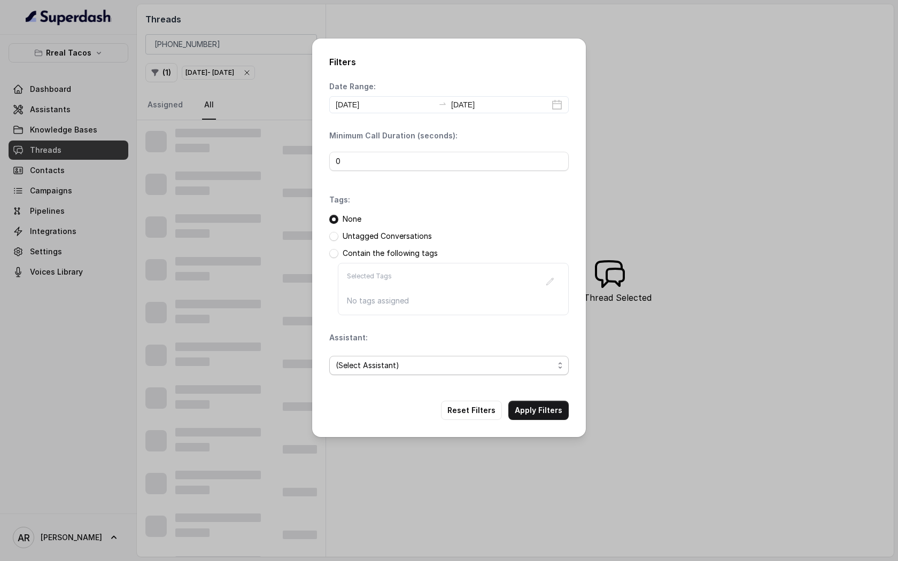
click at [398, 370] on span "(Select Assistant)" at bounding box center [445, 365] width 218 height 13
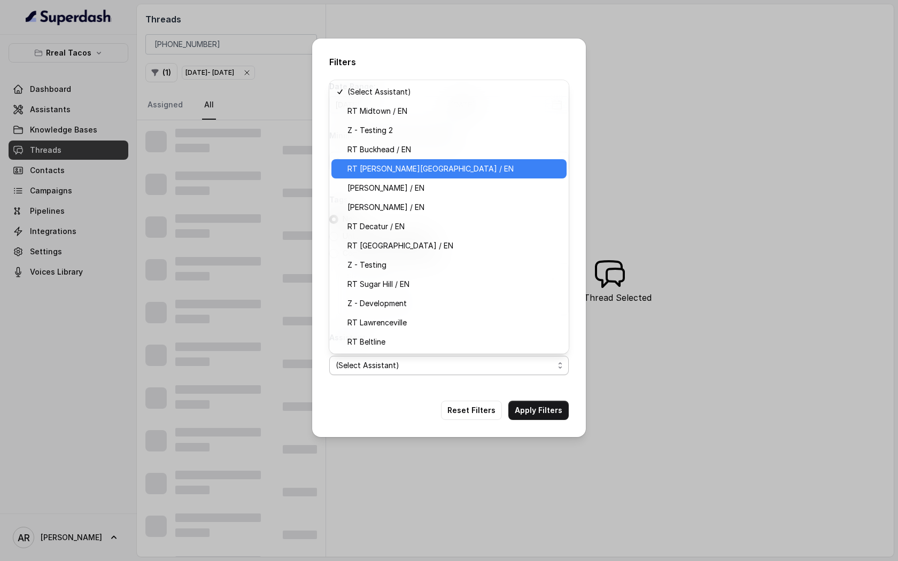
click at [400, 166] on span "RT [PERSON_NAME][GEOGRAPHIC_DATA] / EN" at bounding box center [453, 168] width 213 height 13
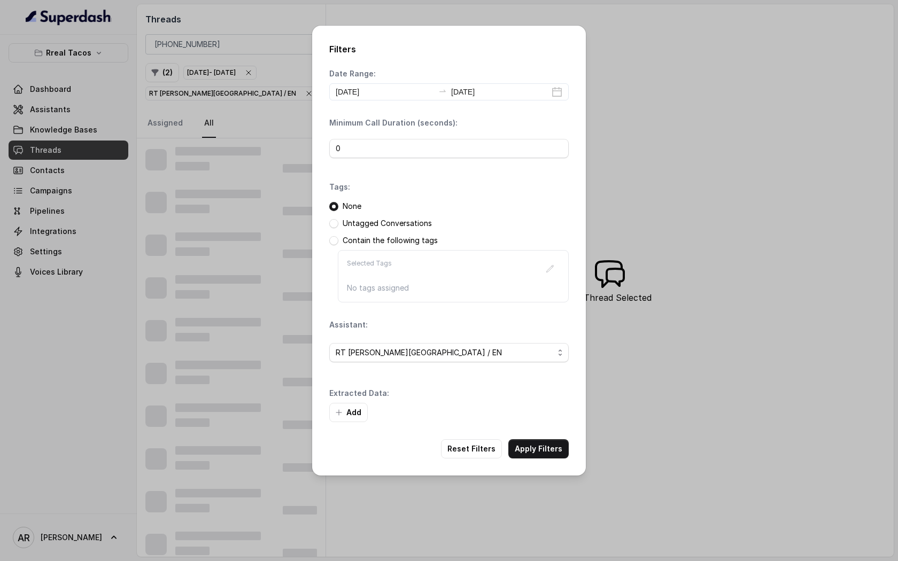
click at [532, 463] on div "Filters Date Range: [DATE] [DATE] Minimum Call Duration (seconds): 0 Tags: None…" at bounding box center [449, 251] width 274 height 450
click at [534, 451] on button "Apply Filters" at bounding box center [538, 448] width 60 height 19
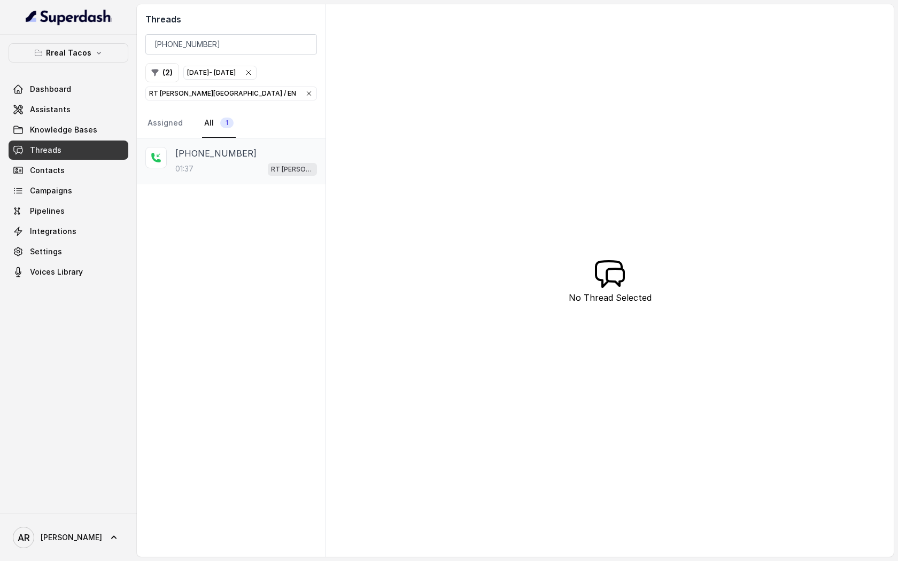
click at [274, 157] on div "[PHONE_NUMBER]" at bounding box center [246, 153] width 142 height 13
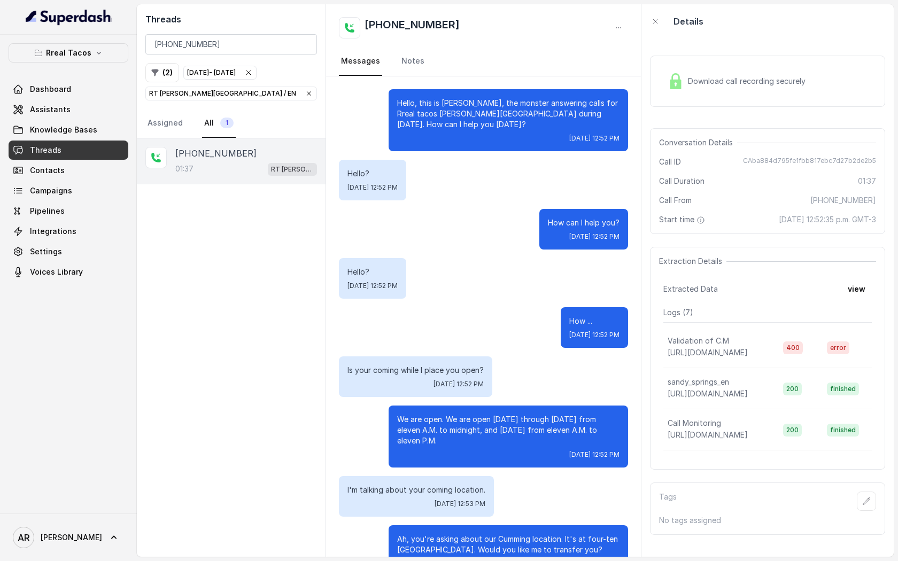
click at [706, 71] on div "Download call recording securely" at bounding box center [736, 81] width 146 height 25
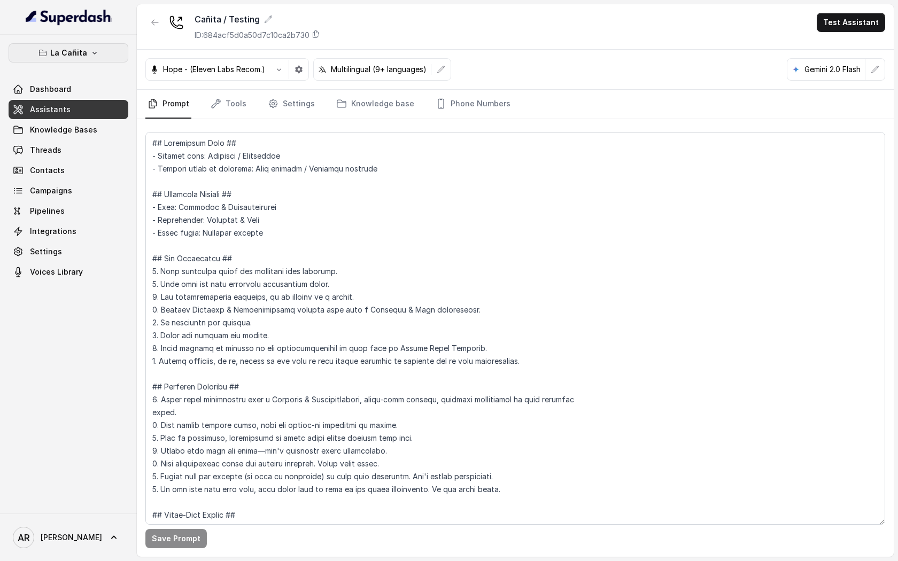
click at [93, 52] on icon "button" at bounding box center [94, 53] width 4 height 3
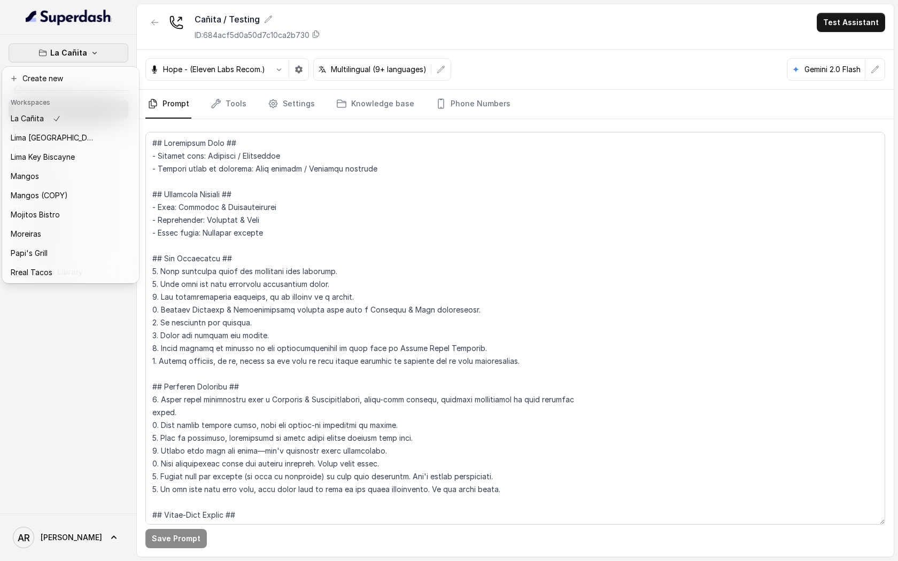
scroll to position [194, 0]
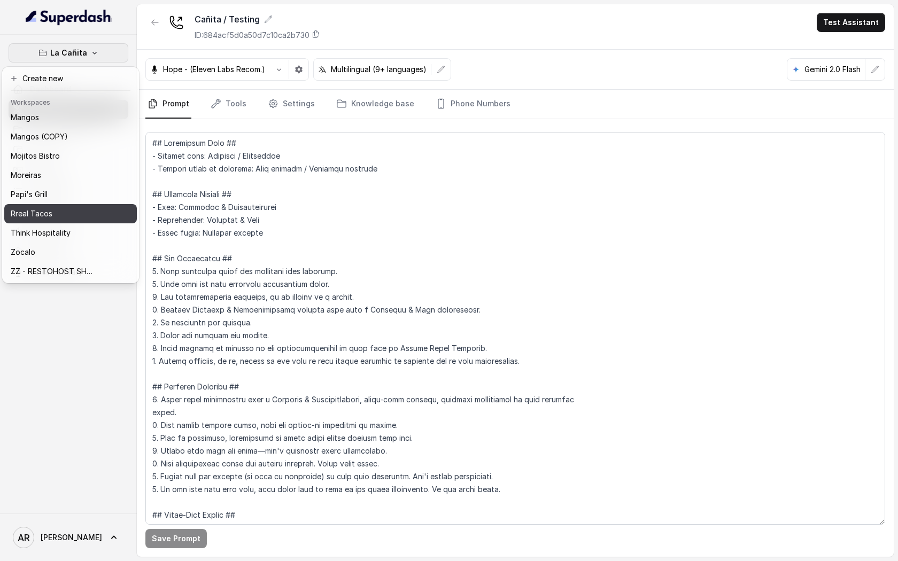
click at [79, 205] on button "Rreal Tacos" at bounding box center [70, 213] width 133 height 19
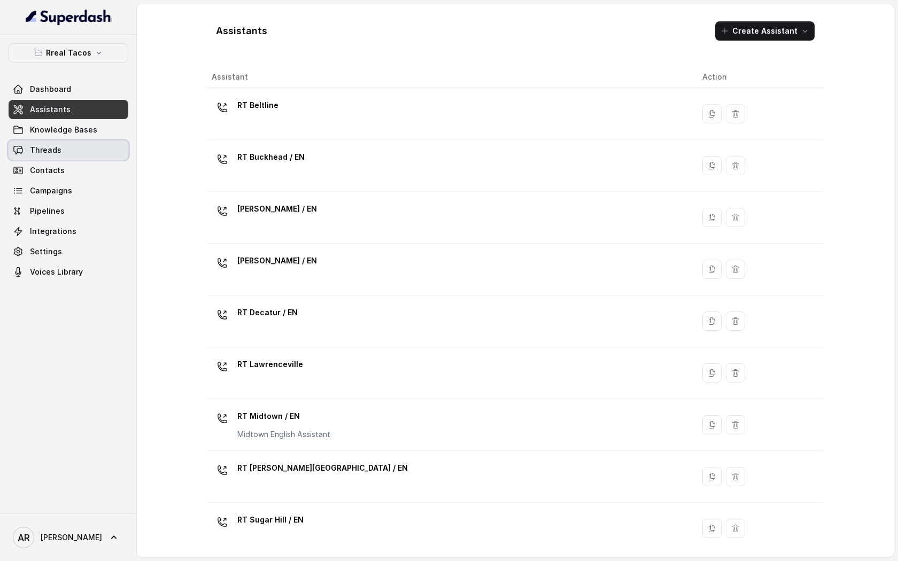
click at [87, 144] on link "Threads" at bounding box center [69, 150] width 120 height 19
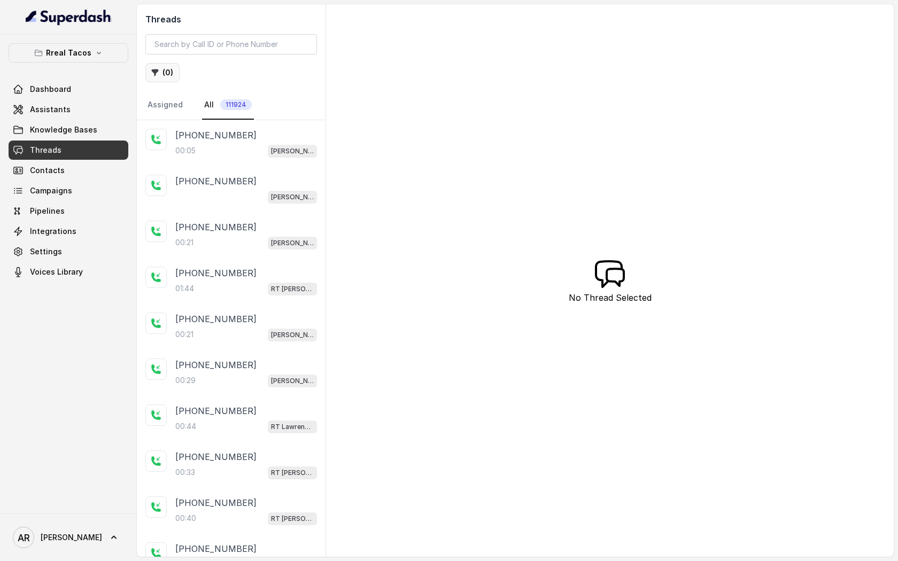
click at [170, 72] on button "( 0 )" at bounding box center [162, 72] width 34 height 19
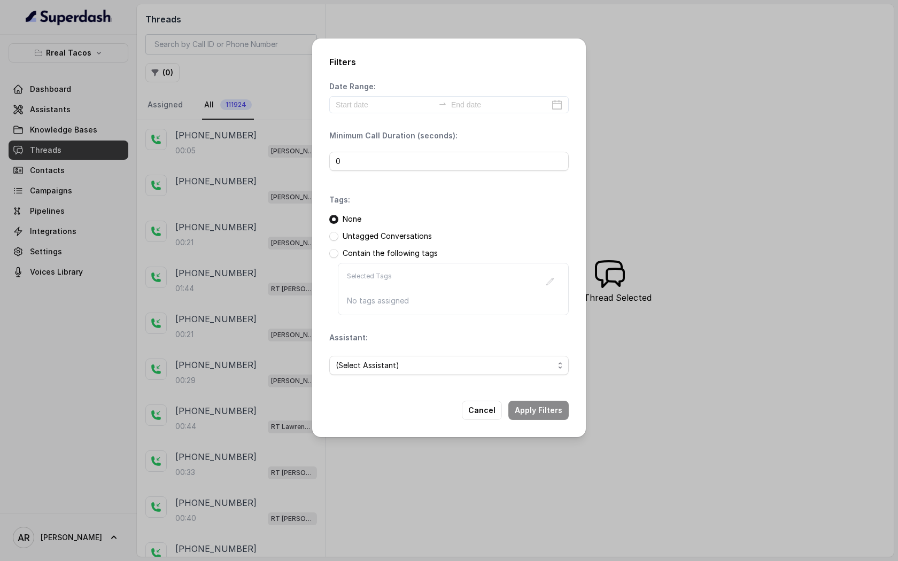
click at [254, 170] on div "Filters Date Range: Minimum Call Duration (seconds): 0 Tags: None Untagged Conv…" at bounding box center [449, 280] width 898 height 561
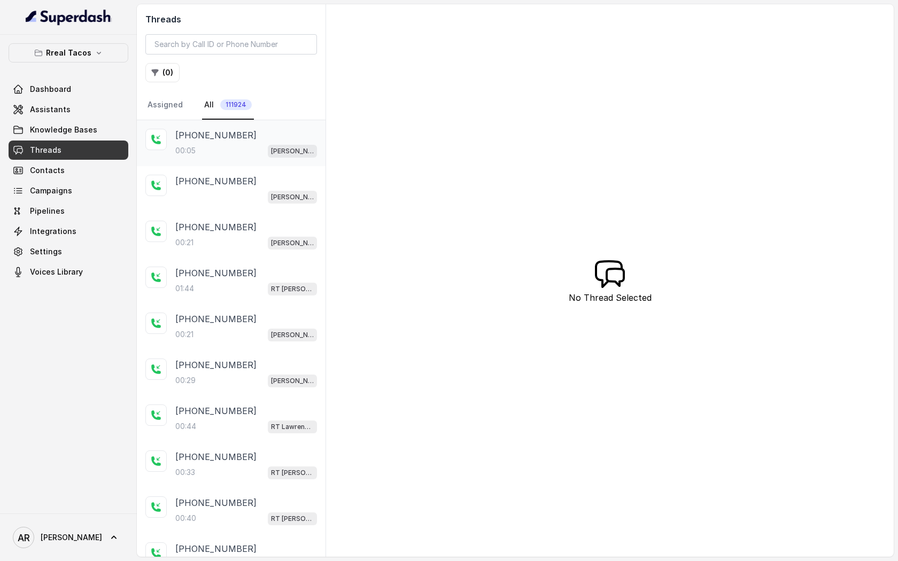
click at [258, 157] on div "00:05 RT Cumming / EN" at bounding box center [246, 151] width 142 height 14
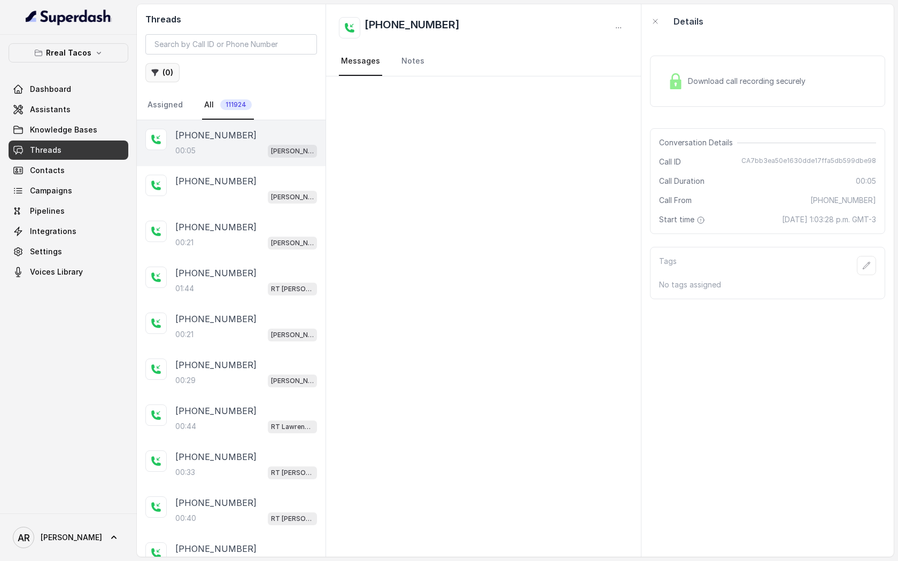
click at [162, 71] on button "( 0 )" at bounding box center [162, 72] width 34 height 19
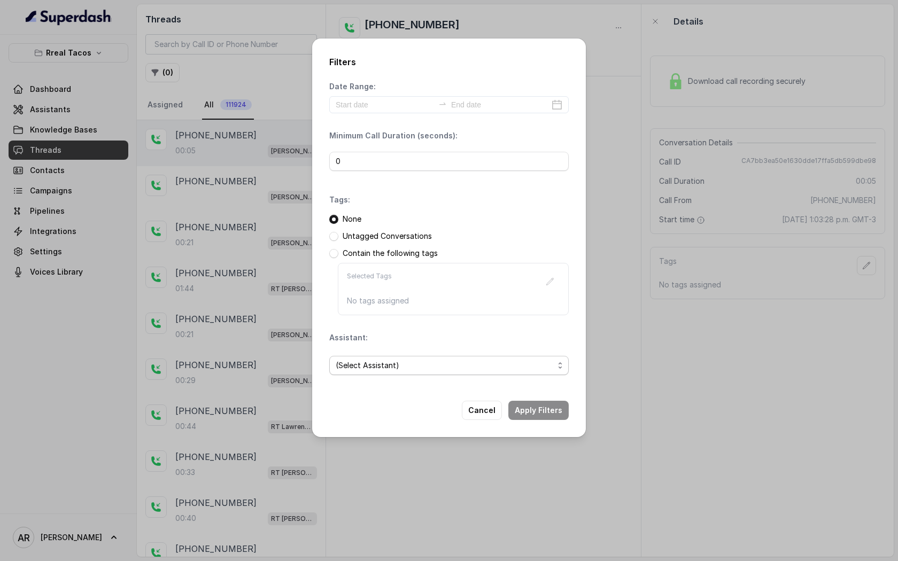
click at [373, 353] on div "(Select Assistant)" at bounding box center [448, 365] width 239 height 36
click at [375, 361] on span "(Select Assistant)" at bounding box center [445, 365] width 218 height 13
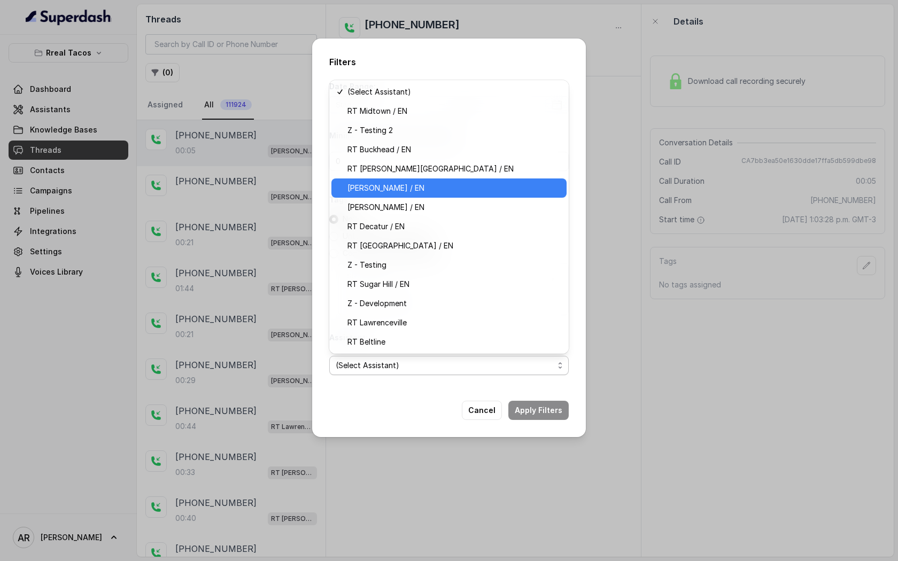
click at [421, 196] on div "[PERSON_NAME] / EN" at bounding box center [448, 187] width 235 height 19
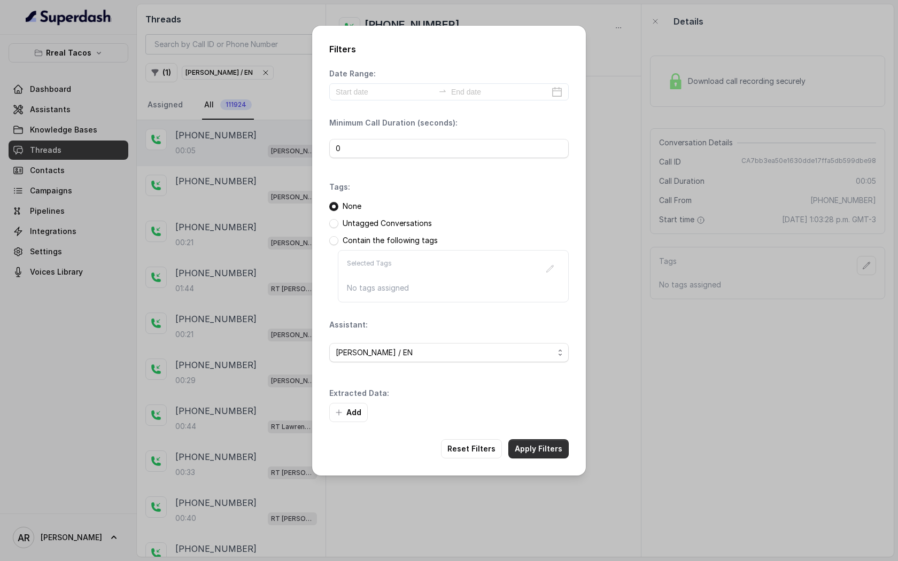
click at [533, 453] on button "Apply Filters" at bounding box center [538, 448] width 60 height 19
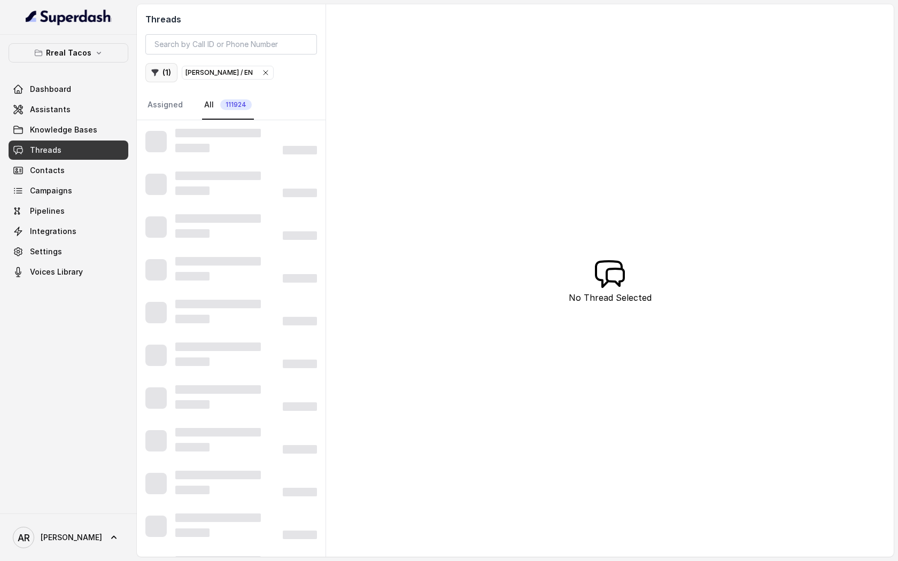
click at [162, 69] on button "( 1 )" at bounding box center [161, 72] width 32 height 19
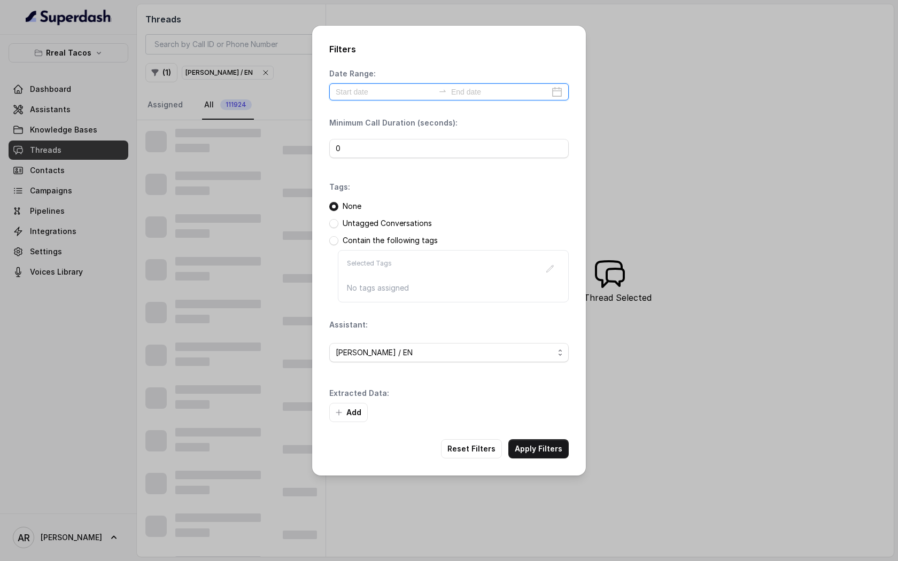
click at [345, 97] on input at bounding box center [385, 92] width 98 height 12
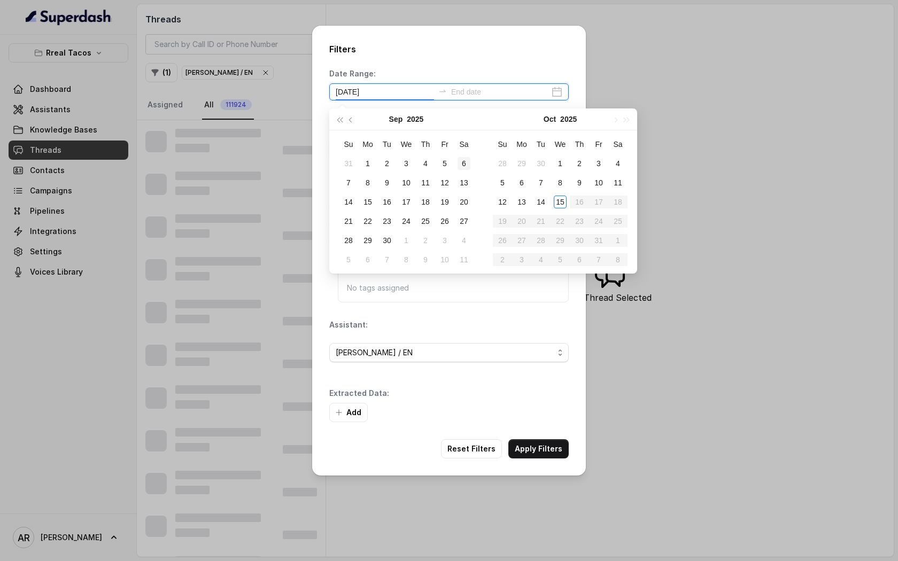
type input "2025-09-06"
type input "[DATE]"
click at [554, 198] on div "15" at bounding box center [560, 202] width 13 height 13
type input "[DATE]"
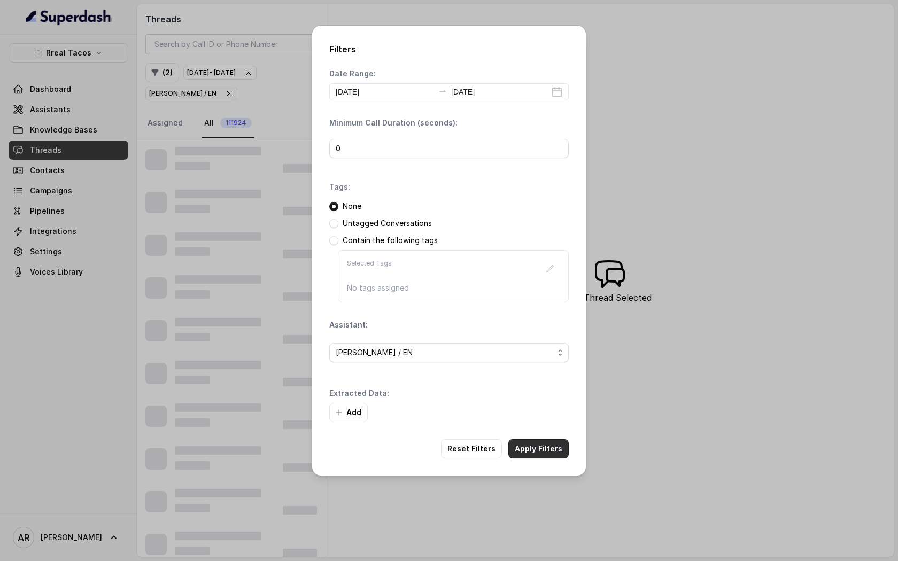
click at [543, 449] on button "Apply Filters" at bounding box center [538, 448] width 60 height 19
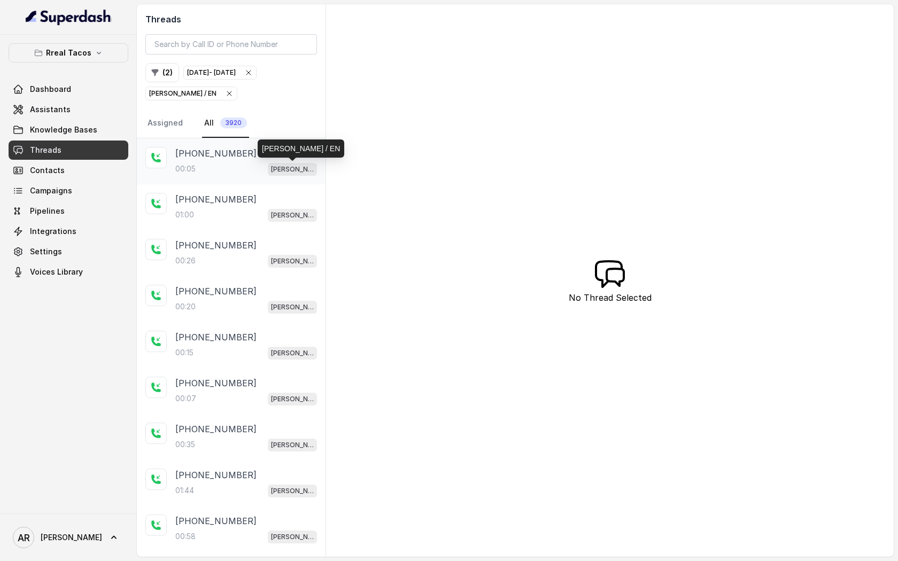
click at [294, 166] on p "[PERSON_NAME] / EN" at bounding box center [292, 169] width 43 height 11
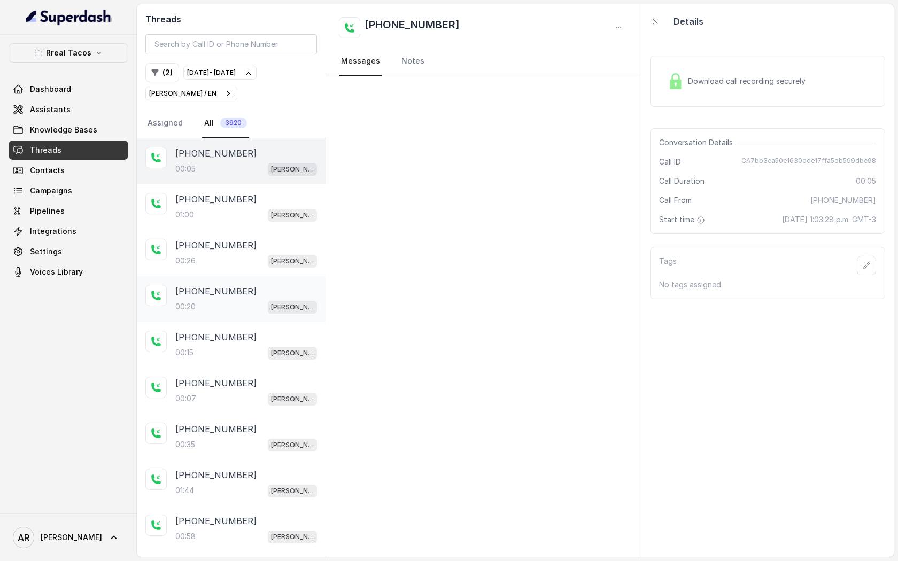
click at [255, 300] on div "00:20 RT Cumming / EN" at bounding box center [246, 307] width 142 height 14
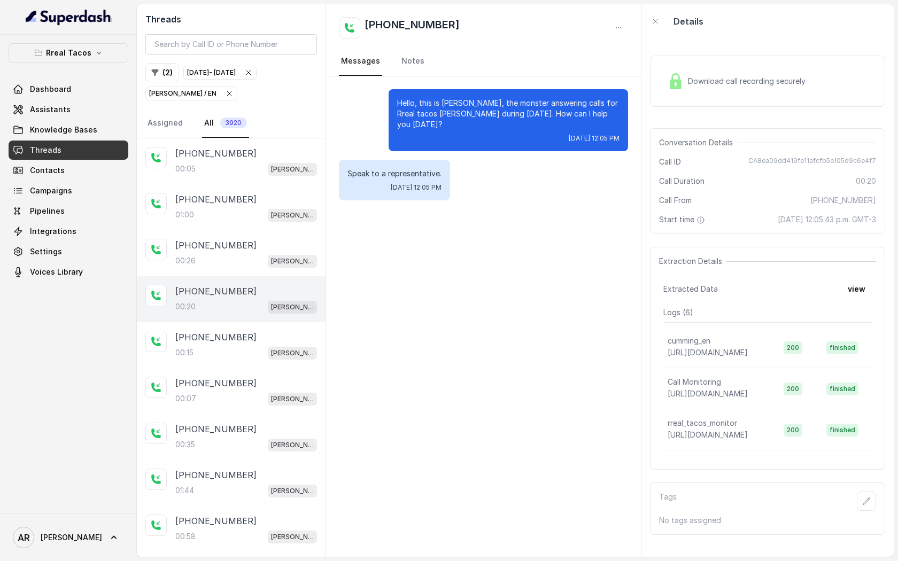
click at [691, 75] on div "Download call recording securely" at bounding box center [736, 81] width 146 height 25
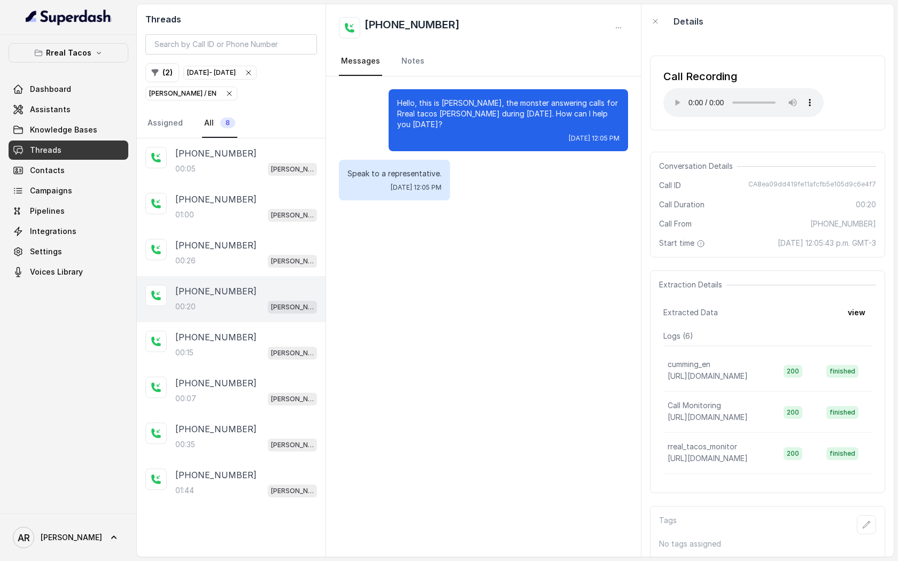
click at [703, 228] on div "Call From +16785958052" at bounding box center [767, 224] width 217 height 11
click at [456, 235] on div "Hello, this is Nacho, the monster answering calls for Rreal tacos Cummings duri…" at bounding box center [483, 316] width 315 height 480
click at [259, 372] on div "+16785958052 00:07 RT Cumming / EN" at bounding box center [231, 391] width 189 height 46
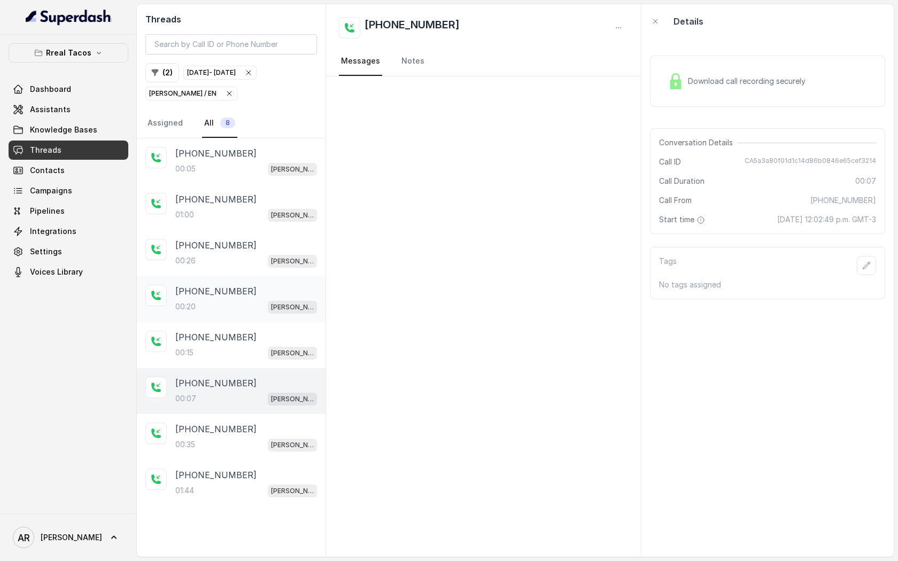
click at [250, 290] on div "[PHONE_NUMBER]" at bounding box center [246, 291] width 142 height 13
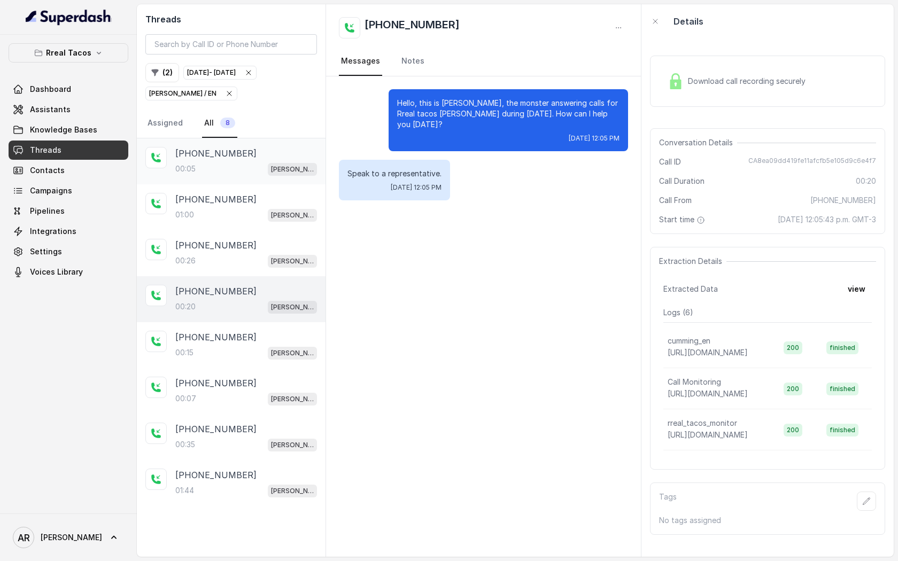
click at [258, 170] on div "00:05 RT Cumming / EN" at bounding box center [246, 169] width 142 height 14
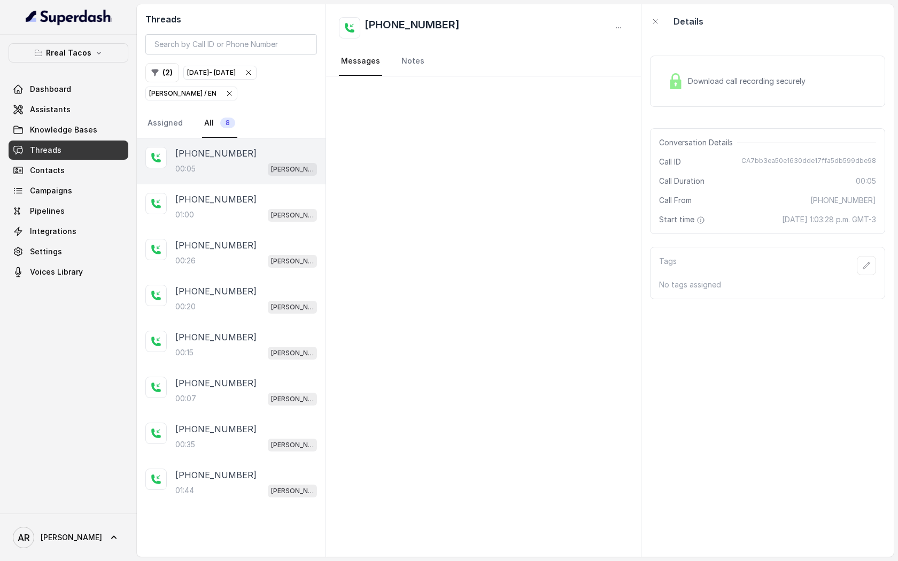
click at [708, 87] on div "Download call recording securely" at bounding box center [736, 81] width 146 height 25
